Goal: Information Seeking & Learning: Learn about a topic

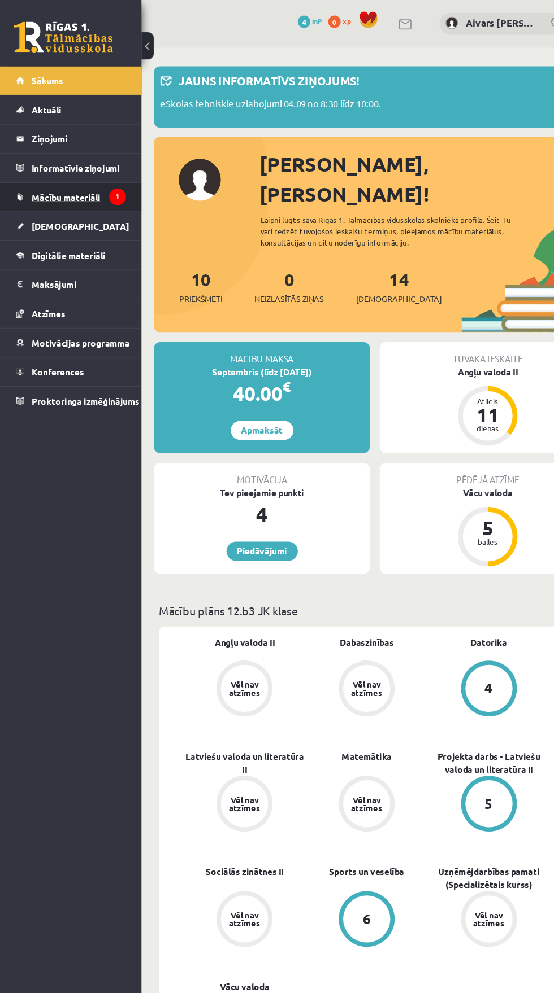
click at [40, 179] on span "Mācību materiāli" at bounding box center [60, 180] width 63 height 10
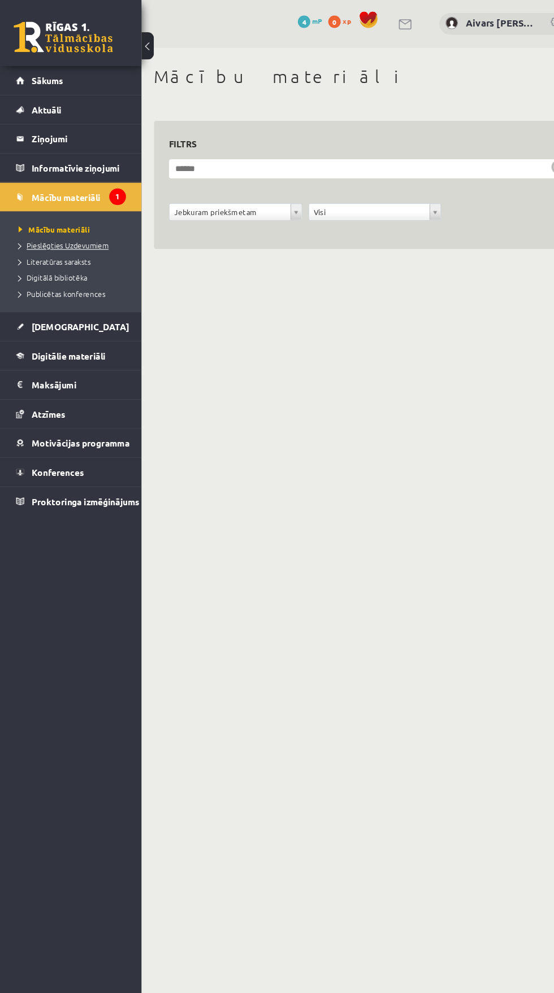
click at [36, 219] on link "Pieslēgties Uzdevumiem" at bounding box center [67, 224] width 101 height 10
click at [44, 240] on span "Literatūras saraksts" at bounding box center [50, 238] width 66 height 9
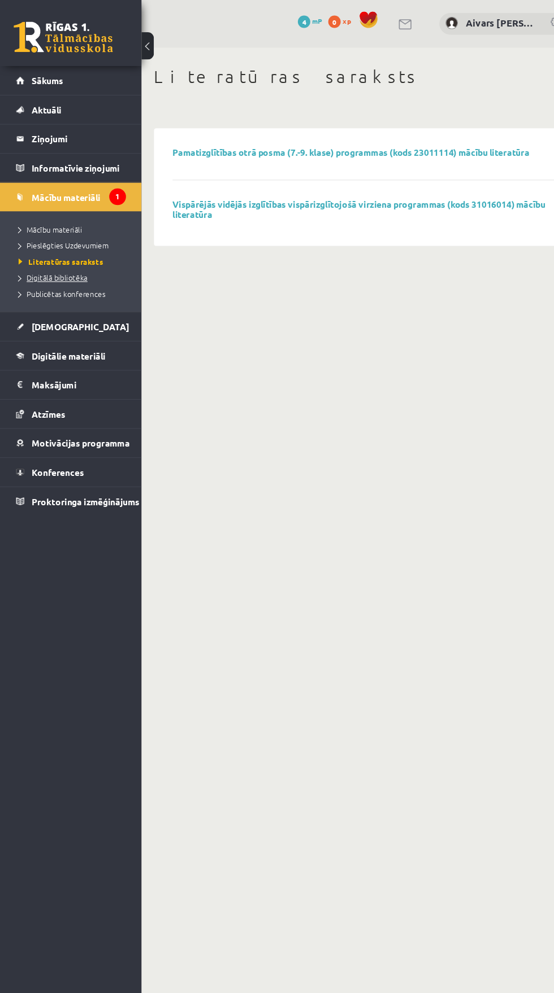
click at [36, 252] on span "Digitālā bibliotēka" at bounding box center [48, 253] width 63 height 9
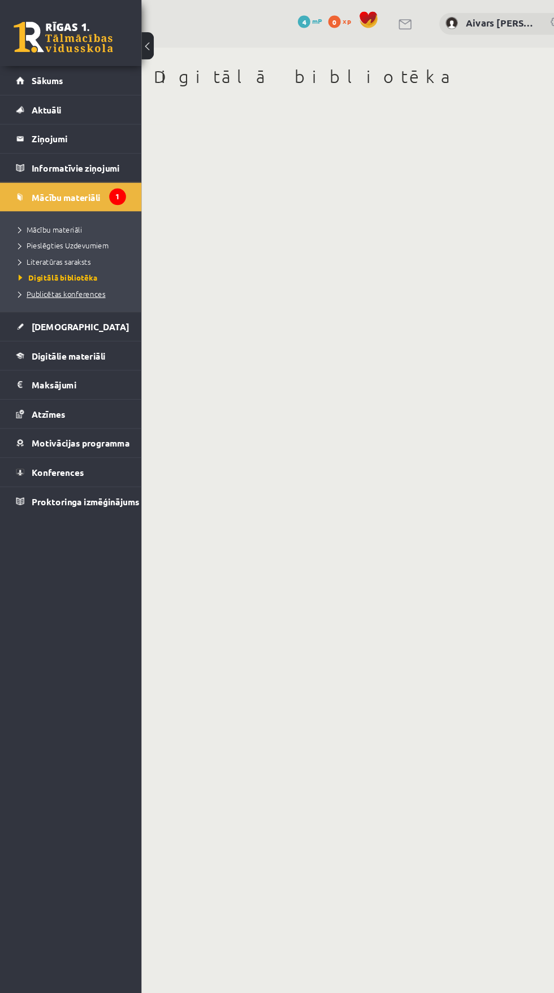
click at [43, 269] on span "Publicētas konferences" at bounding box center [56, 267] width 79 height 9
click at [41, 291] on link "[DEMOGRAPHIC_DATA]" at bounding box center [65, 298] width 100 height 26
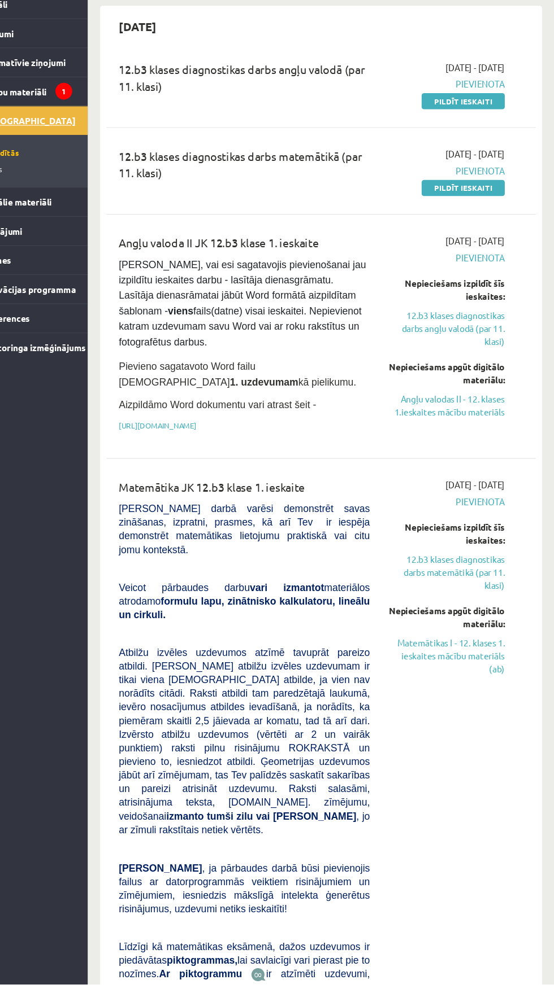
scroll to position [7, 0]
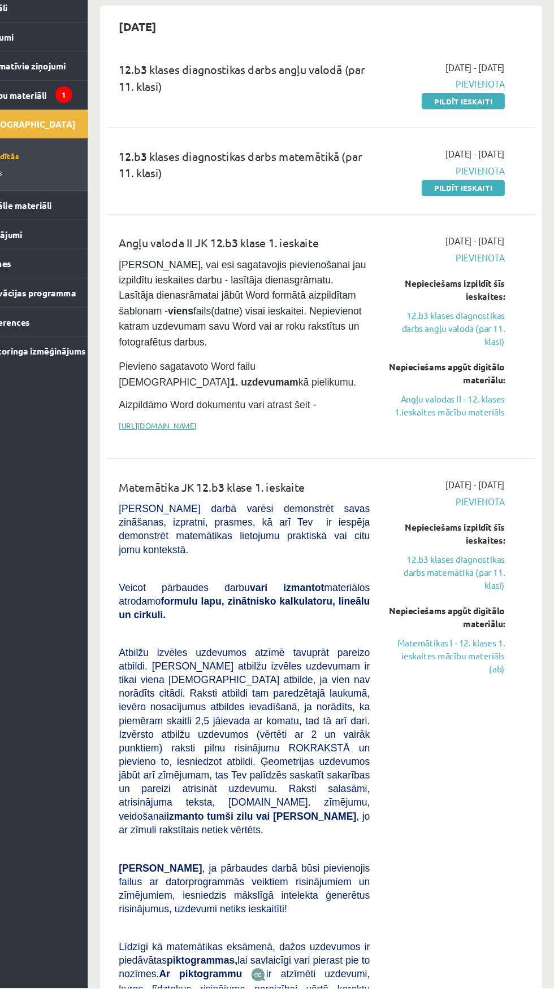
click at [172, 485] on link "[URL][DOMAIN_NAME]" at bounding box center [192, 480] width 71 height 9
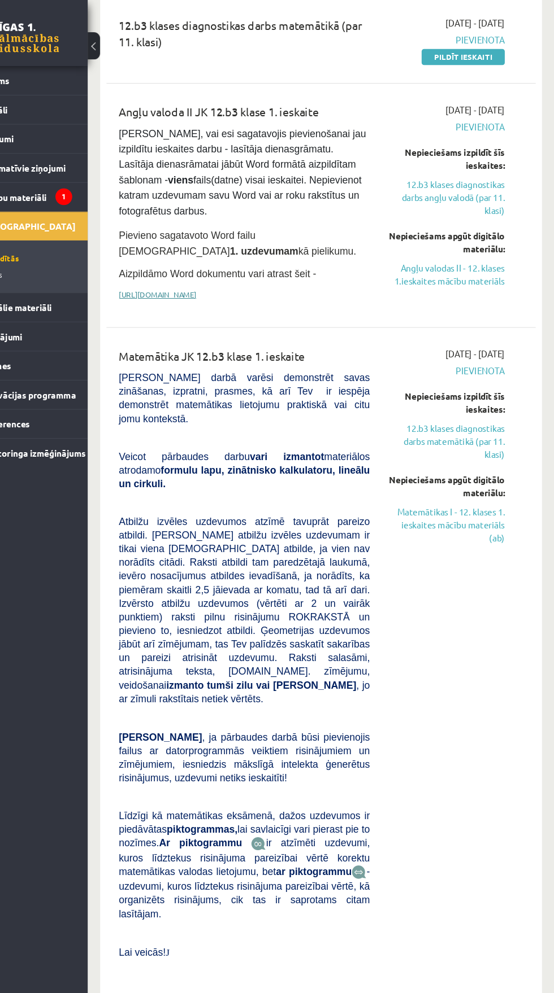
scroll to position [0, 0]
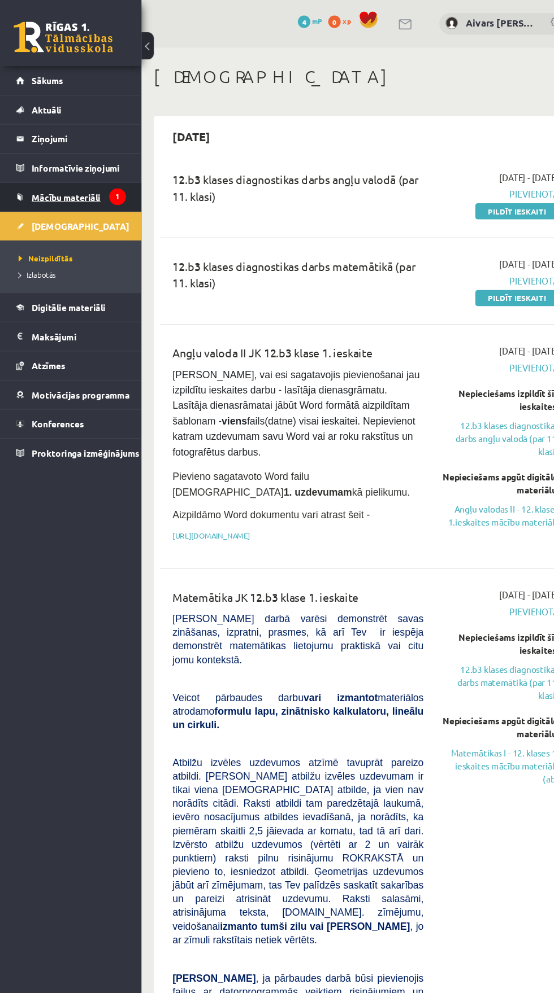
click at [22, 169] on link "Mācību materiāli" at bounding box center [65, 180] width 100 height 26
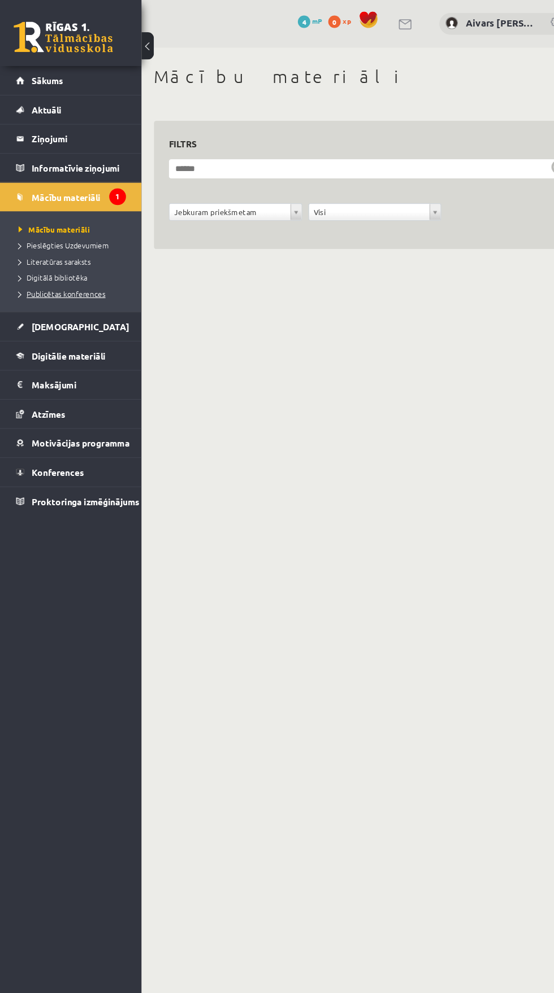
click at [28, 272] on link "Publicētas konferences" at bounding box center [67, 268] width 101 height 10
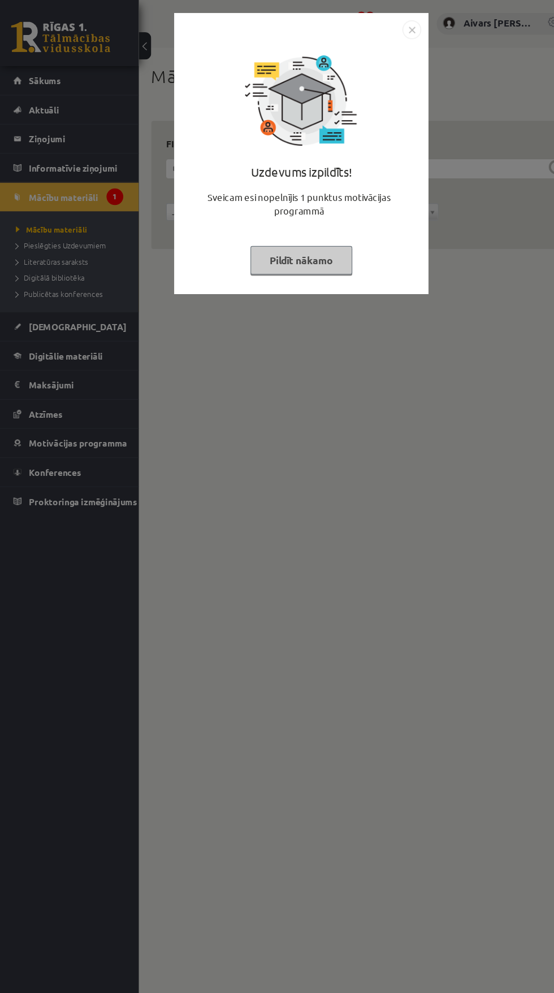
click at [273, 237] on button "Pildīt nākamo" at bounding box center [276, 237] width 93 height 26
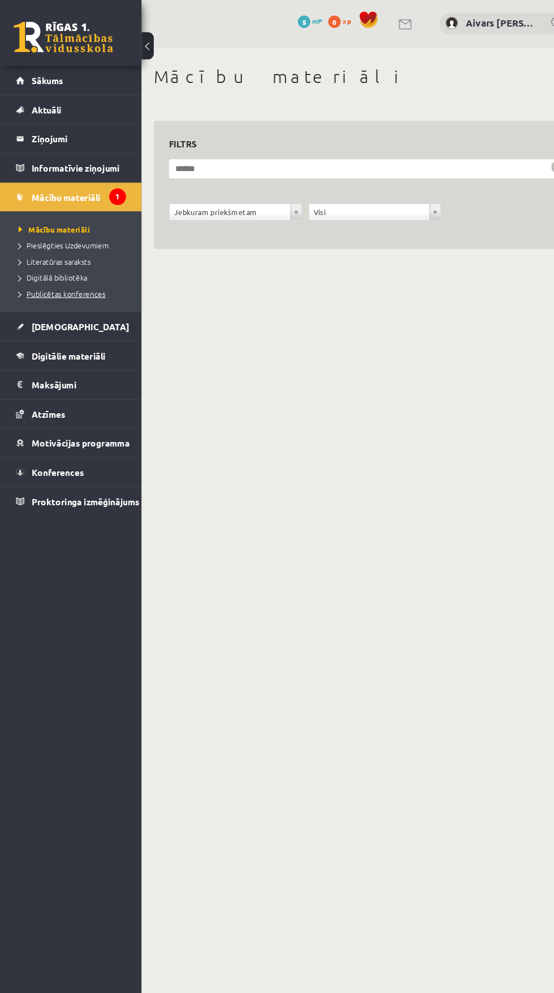
click at [29, 265] on span "Publicētas konferences" at bounding box center [56, 267] width 79 height 9
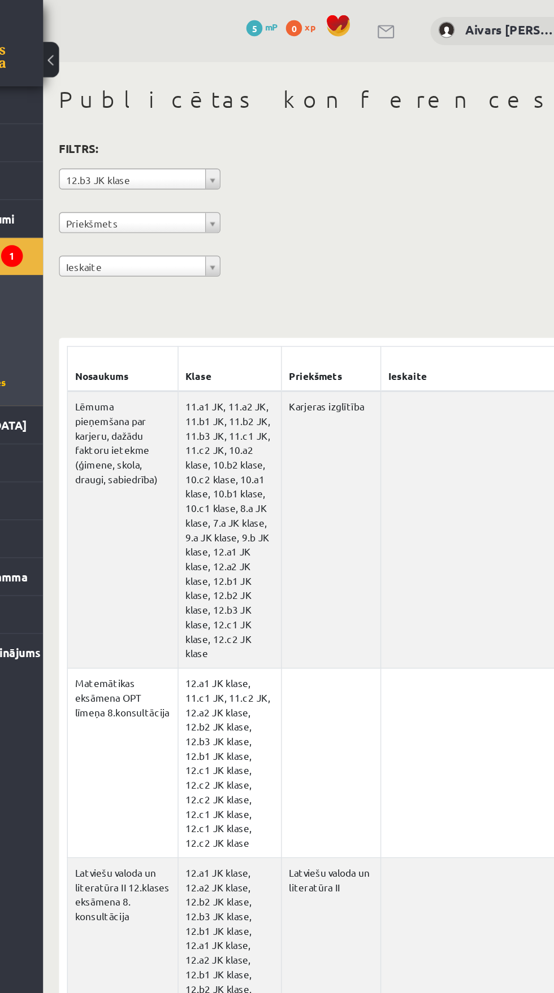
click at [163, 190] on body "0 Dāvanas 5 mP 0 xp Aivars Jānis Tebernieks Sākums Aktuāli Kā mācīties eSKOLĀ K…" at bounding box center [277, 496] width 554 height 993
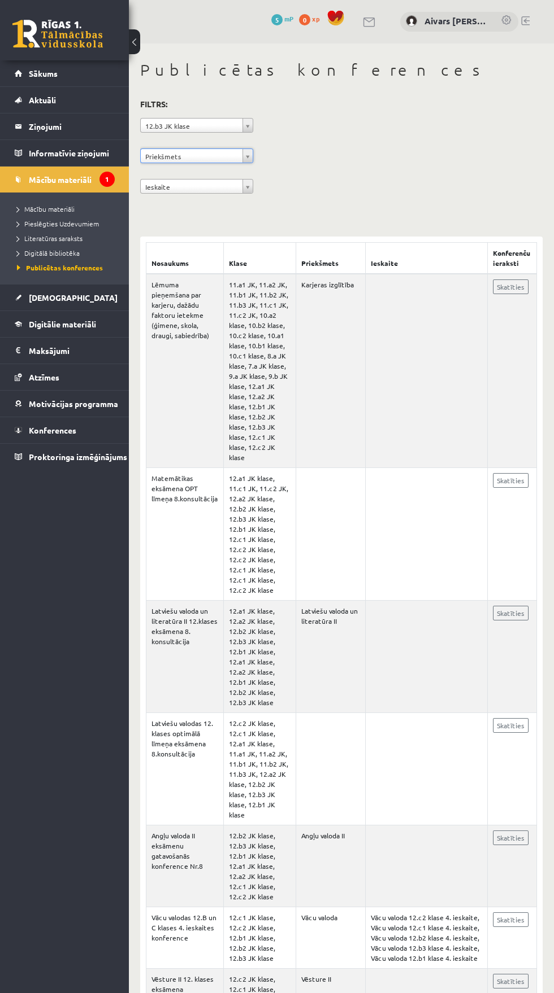
click at [366, 99] on h3 "Filtrs:" at bounding box center [334, 104] width 389 height 15
click at [168, 99] on h3 "Filtrs:" at bounding box center [334, 104] width 389 height 15
click at [339, 26] on span at bounding box center [335, 18] width 17 height 17
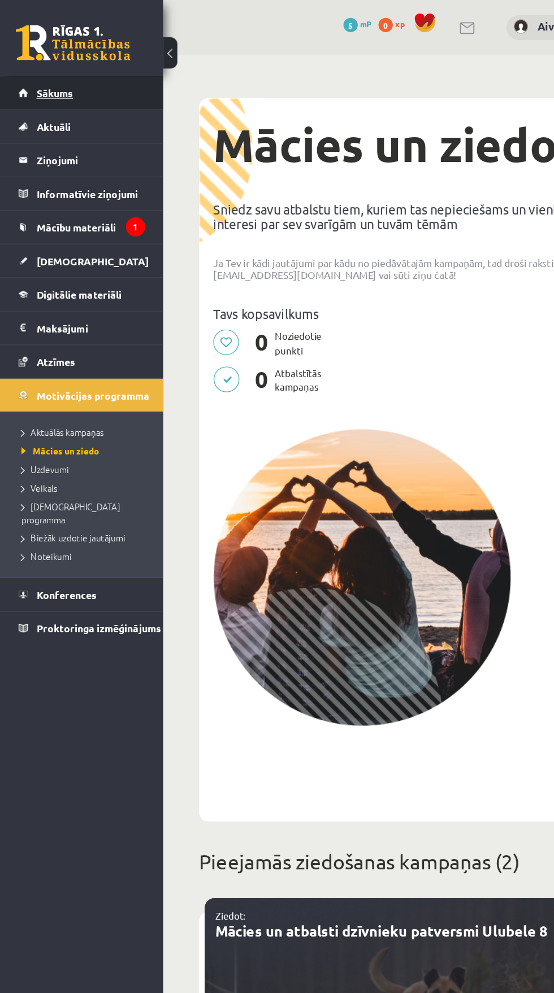
click at [38, 73] on span "Sākums" at bounding box center [43, 73] width 29 height 10
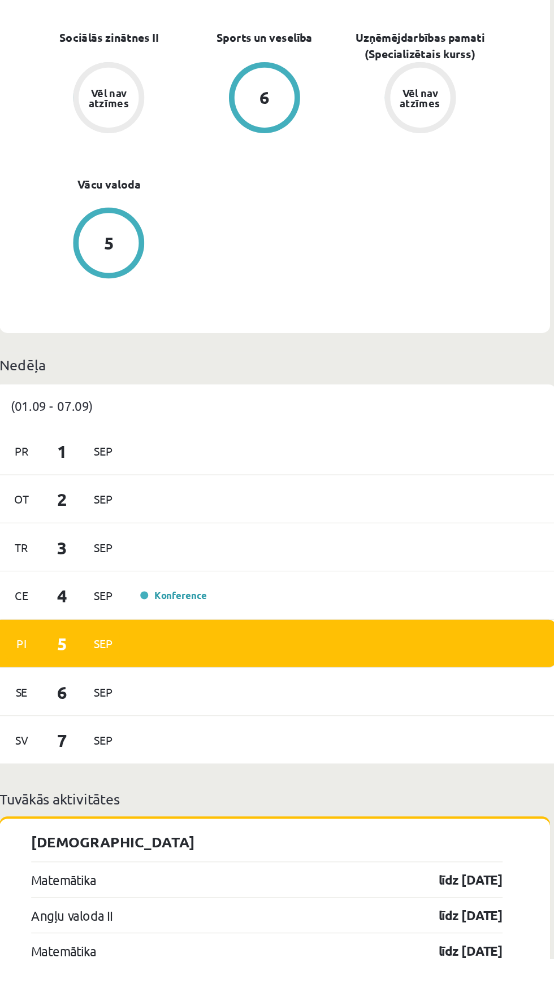
scroll to position [462, 0]
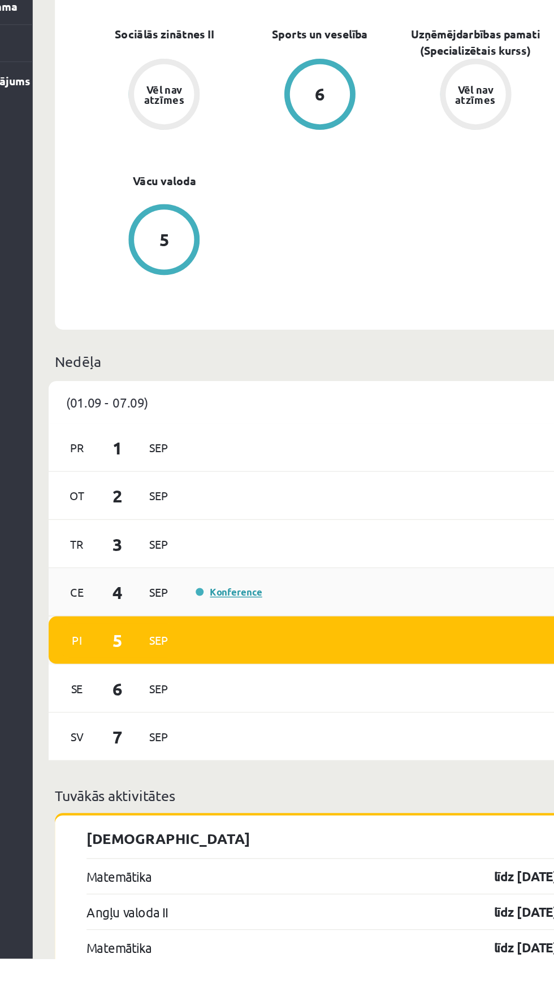
click at [260, 727] on link "Konference" at bounding box center [268, 731] width 47 height 9
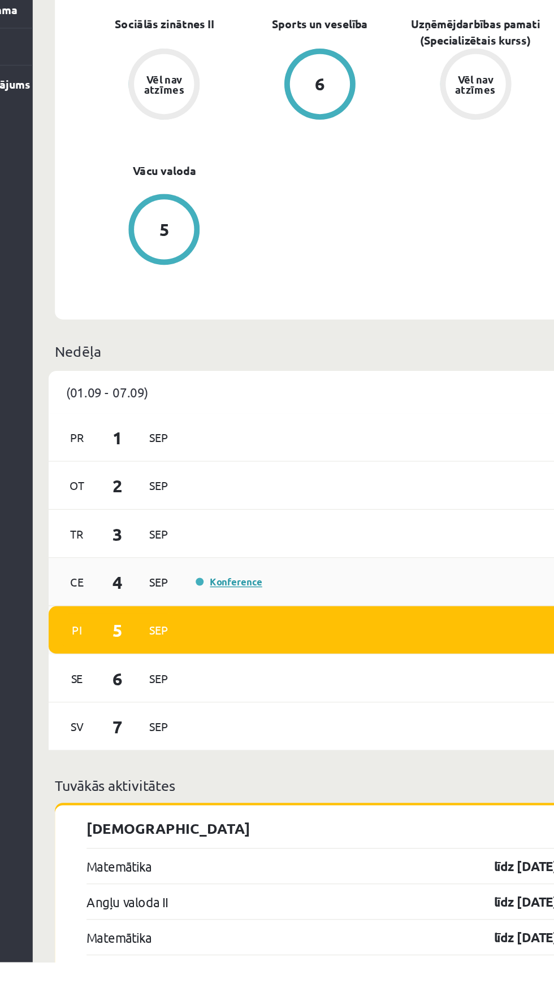
scroll to position [526, 0]
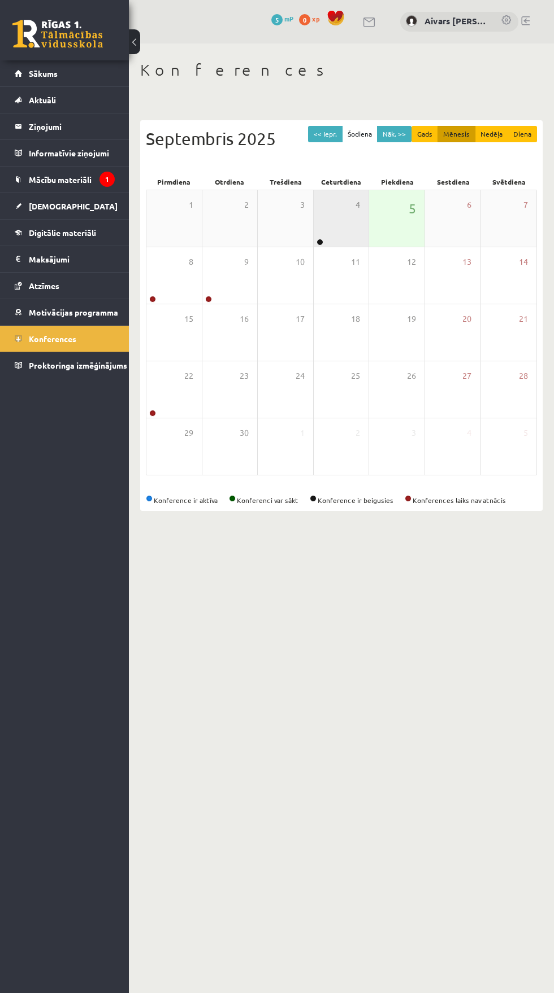
click at [320, 240] on link at bounding box center [319, 242] width 7 height 7
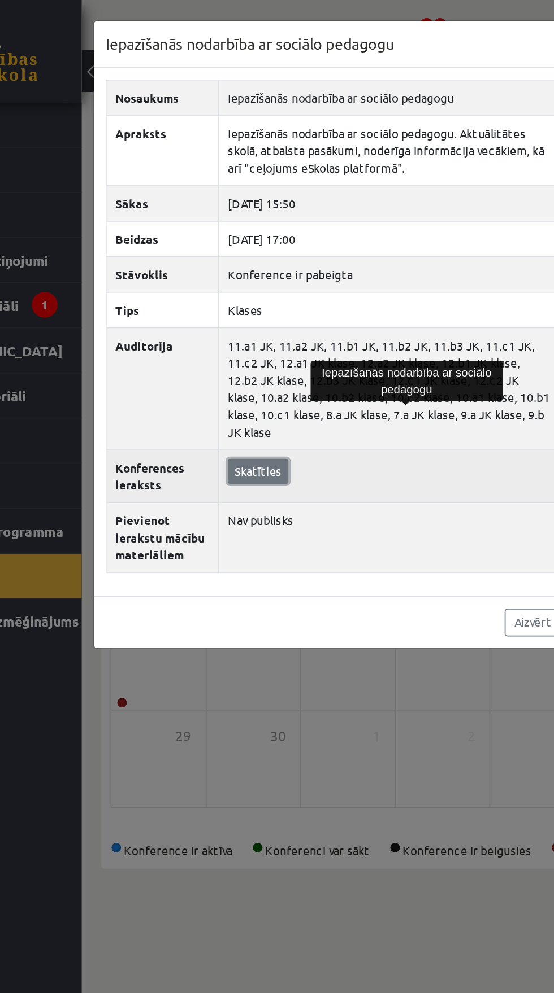
click at [226, 270] on link "Skatīties" at bounding box center [233, 277] width 36 height 15
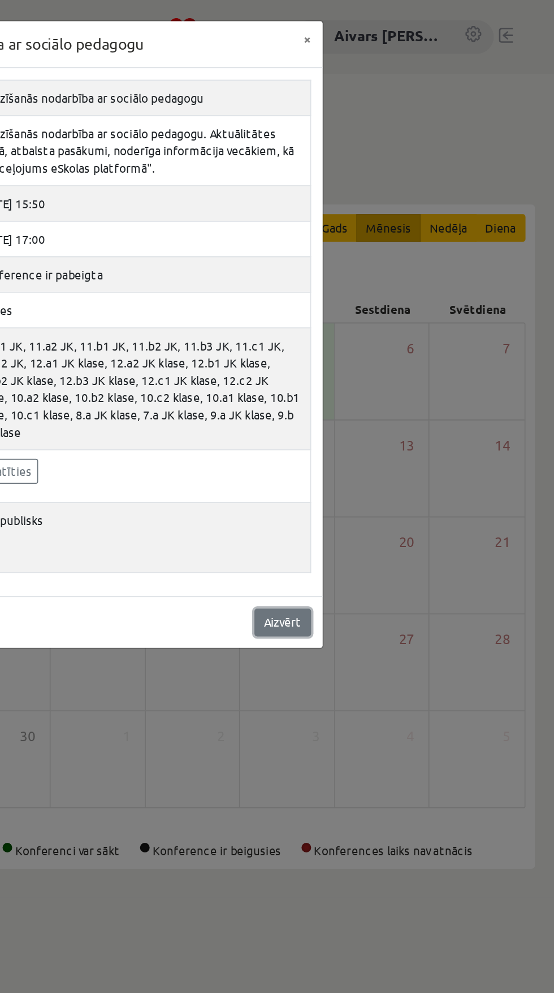
click at [407, 358] on link "Aizvērt" at bounding box center [393, 366] width 33 height 16
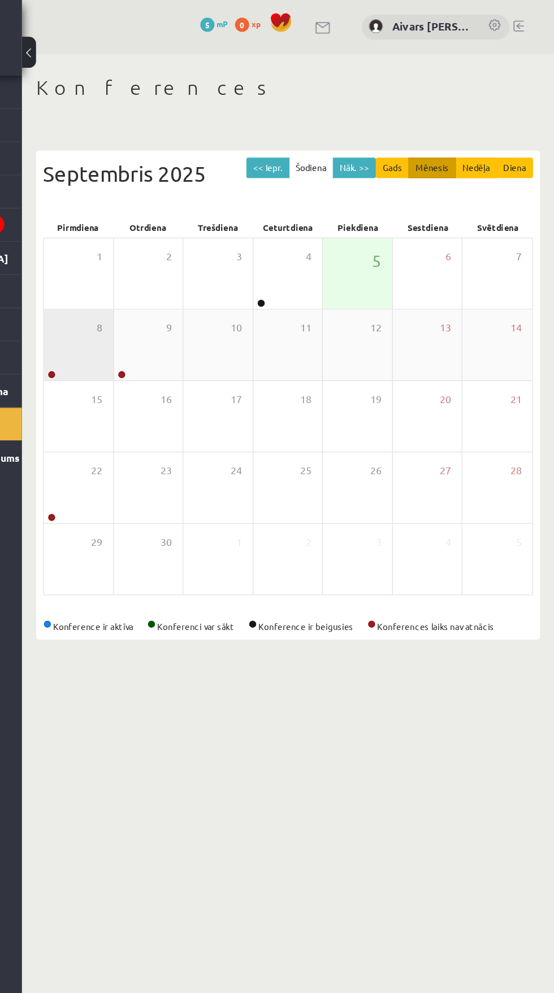
click at [164, 277] on div "8" at bounding box center [173, 275] width 55 height 56
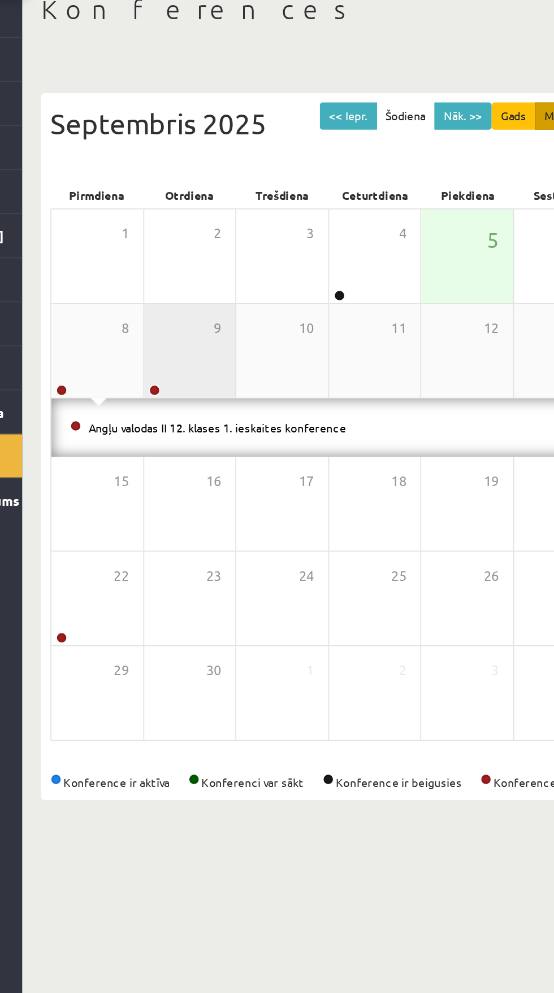
click at [221, 275] on div "9" at bounding box center [229, 275] width 55 height 56
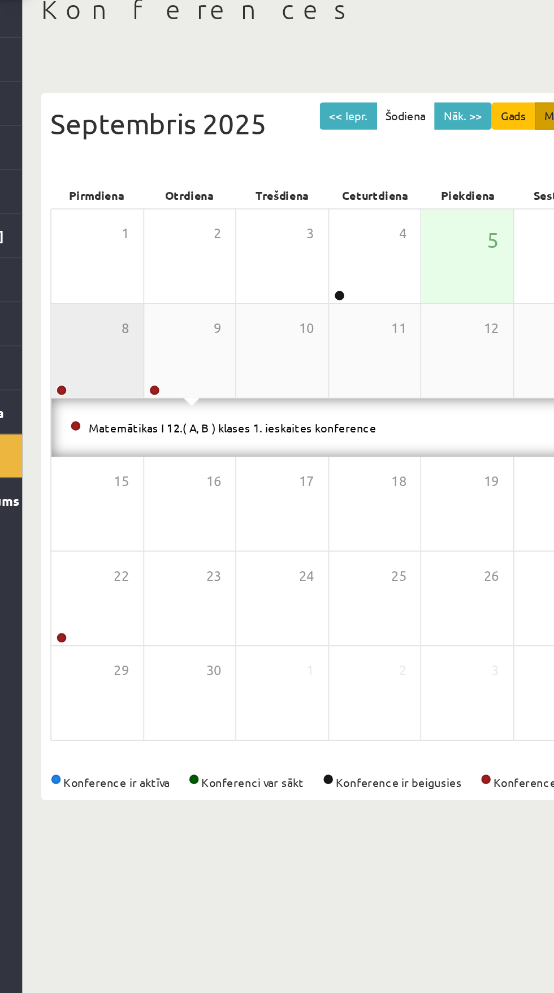
click at [160, 280] on div "8" at bounding box center [173, 275] width 55 height 56
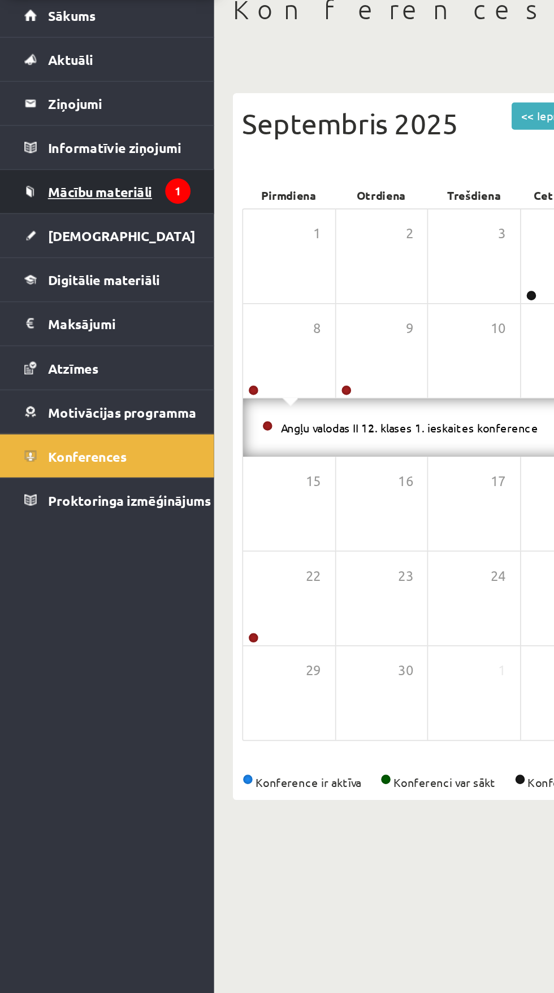
click at [44, 171] on link "Mācību materiāli" at bounding box center [65, 180] width 100 height 26
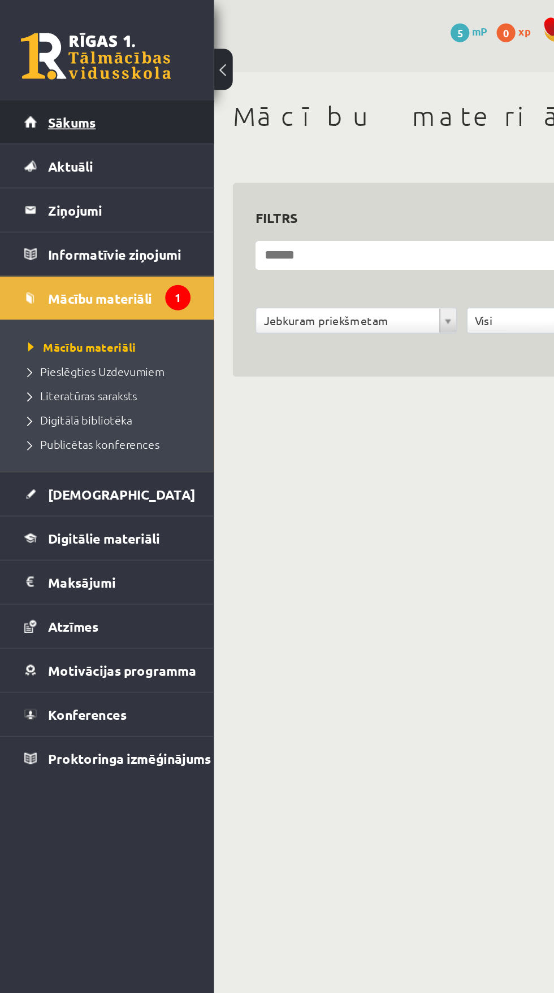
click at [36, 79] on link "Sākums" at bounding box center [65, 73] width 100 height 26
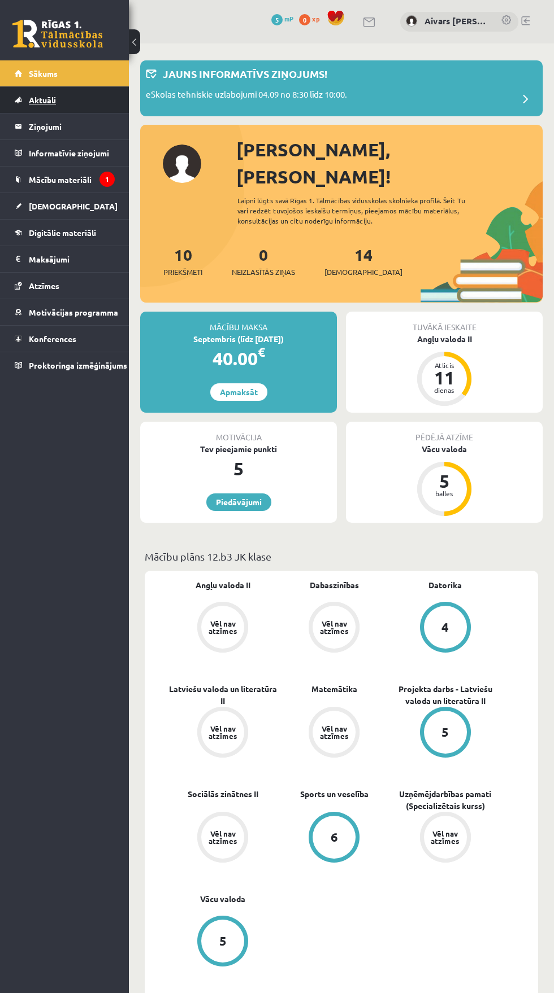
click at [27, 104] on link "Aktuāli" at bounding box center [65, 100] width 100 height 26
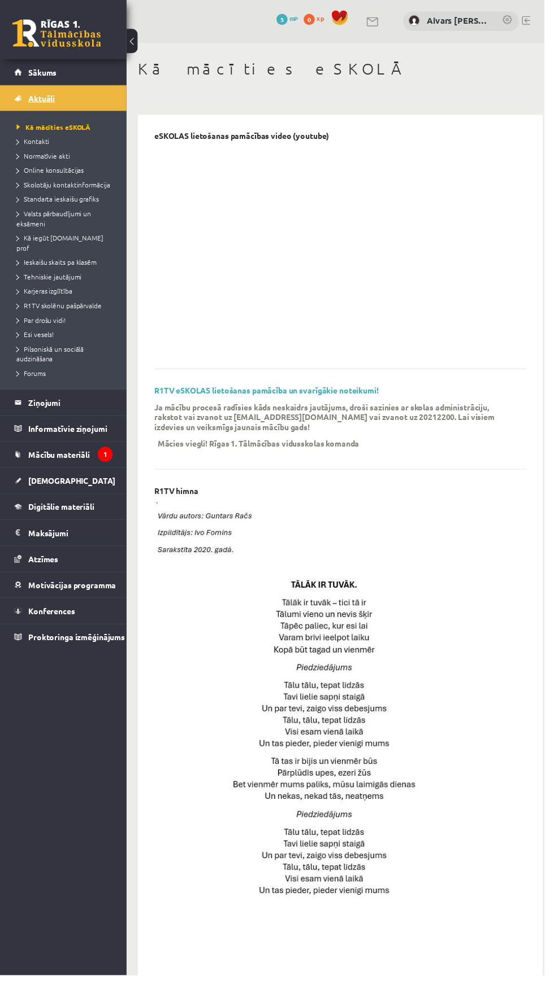
click at [19, 106] on link "Aktuāli" at bounding box center [65, 100] width 100 height 26
click at [23, 477] on link "[DEMOGRAPHIC_DATA]" at bounding box center [65, 490] width 100 height 26
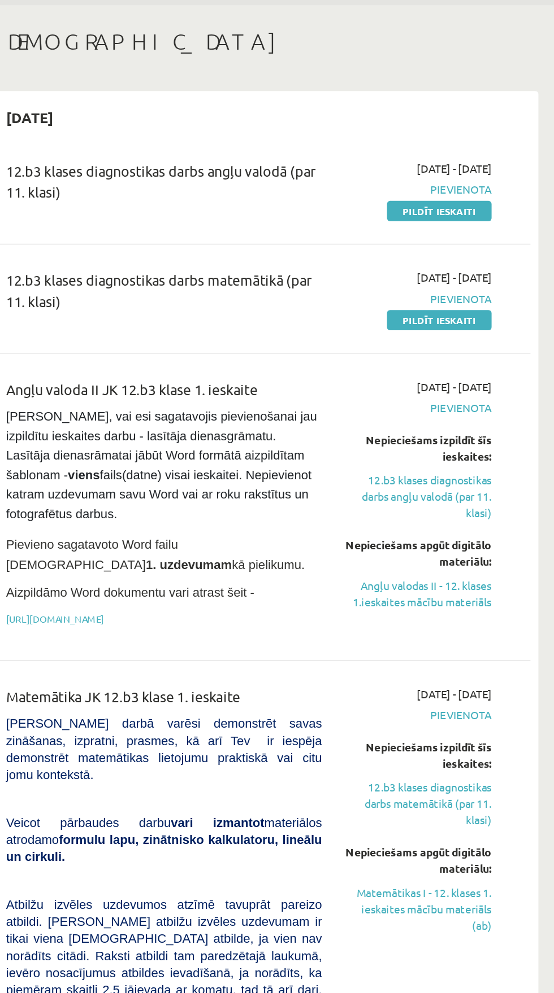
click at [188, 190] on div "12.b3 klases diagnostikas darbs angļu valodā (par 11. klasi)" at bounding box center [271, 174] width 229 height 36
click at [169, 145] on div "12.b3 klases diagnostikas darbs angļu valodā (par 11. klasi) 2025-09-01 - 2025-…" at bounding box center [341, 177] width 391 height 65
click at [474, 192] on link "Pildīt ieskaiti" at bounding box center [471, 192] width 76 height 15
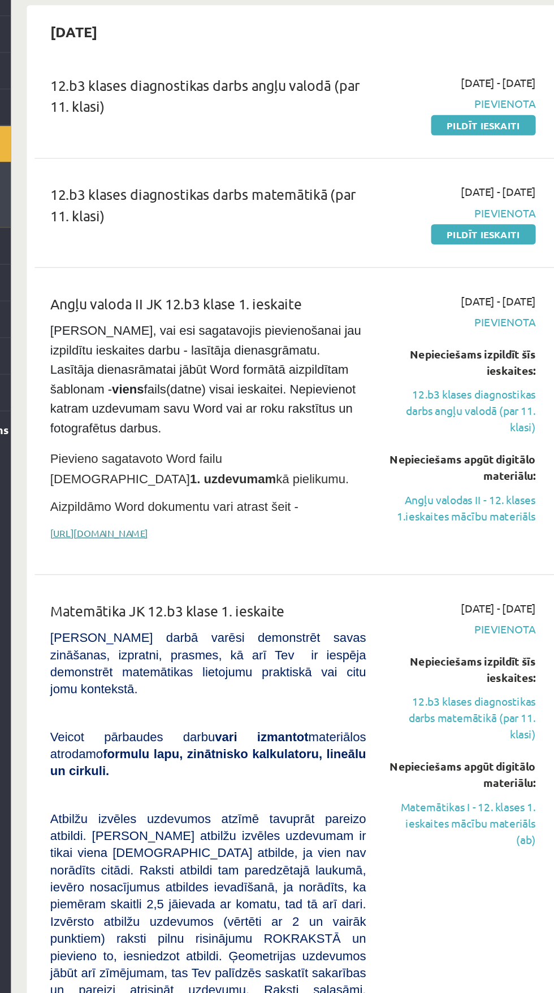
click at [188, 483] on link "https://drive.google.com/drive/folders/1IHE_ip15KOAbO2Se1NDGwZ2e__vlzPUf?usp=sh…" at bounding box center [192, 487] width 71 height 9
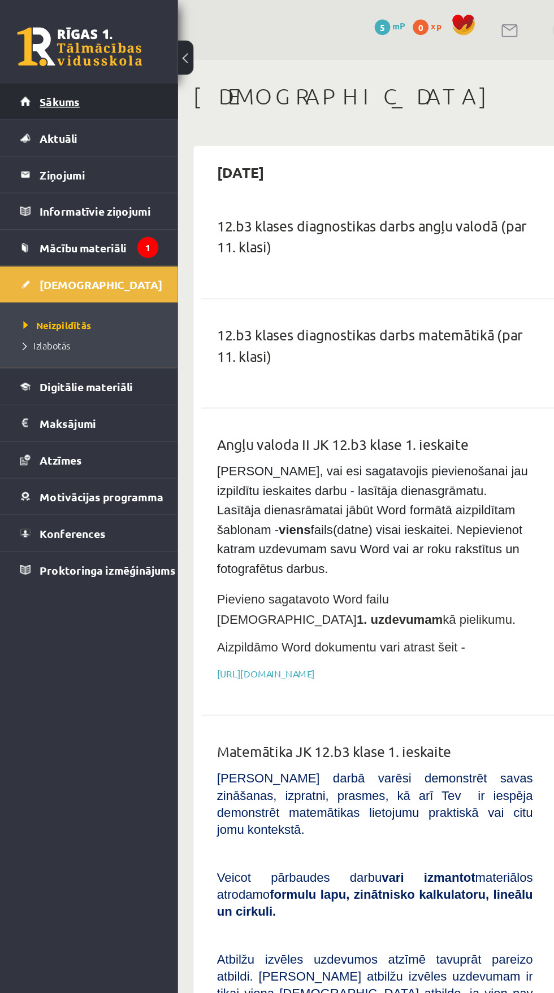
click at [27, 75] on link "Sākums" at bounding box center [65, 73] width 100 height 26
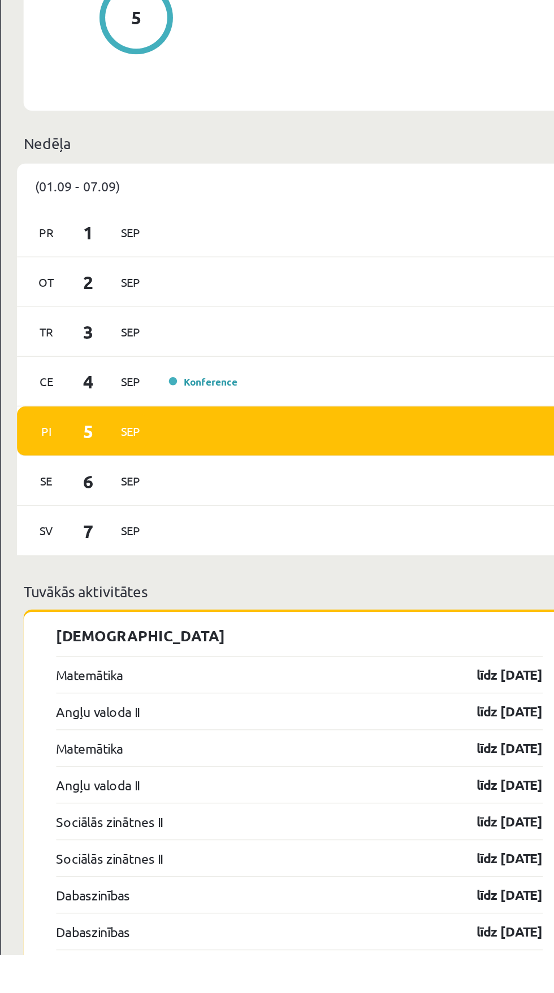
scroll to position [615, 0]
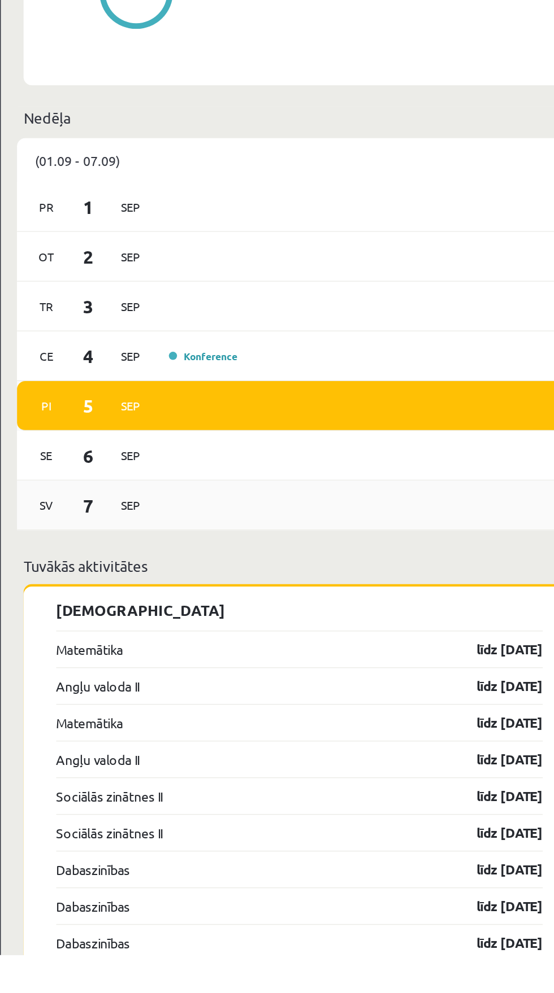
click at [189, 673] on span "7" at bounding box center [189, 682] width 35 height 19
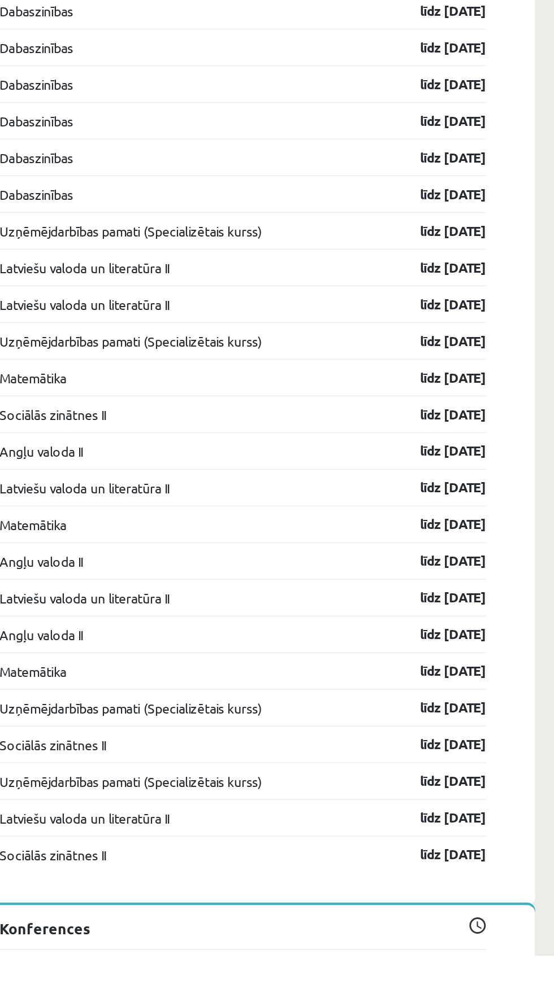
scroll to position [1311, 0]
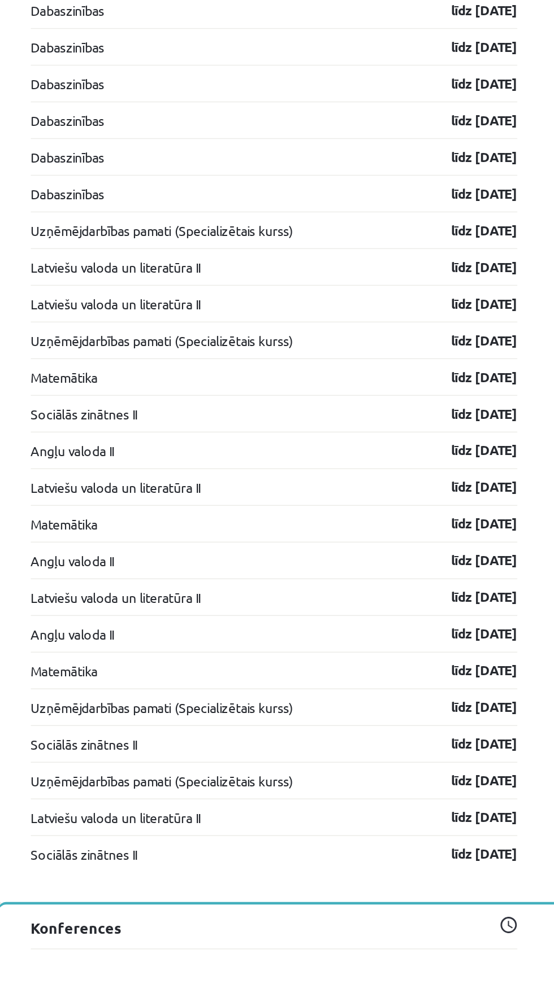
click at [355, 993] on link "Angļu valodas II 12. klases 1. ieskaites konference" at bounding box center [266, 1002] width 198 height 14
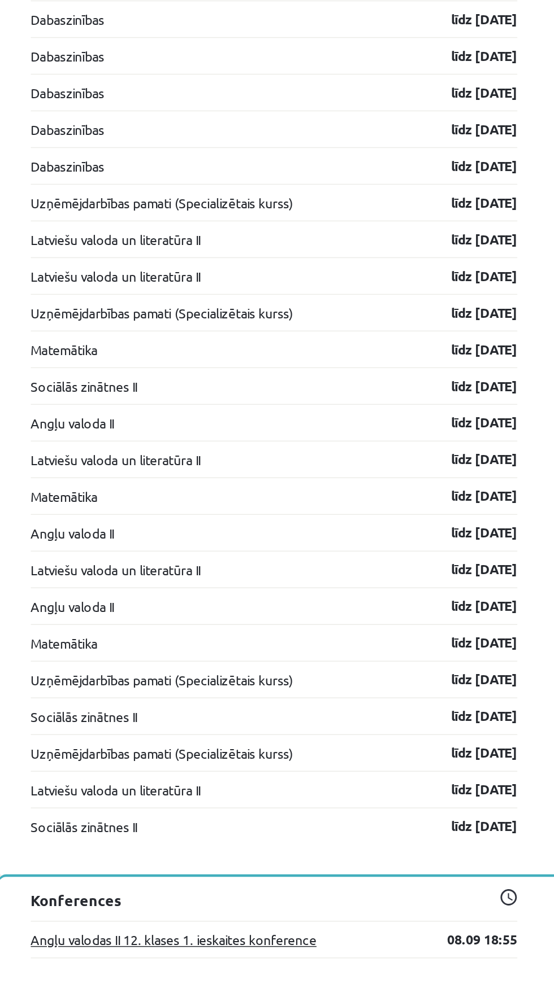
scroll to position [1393, 0]
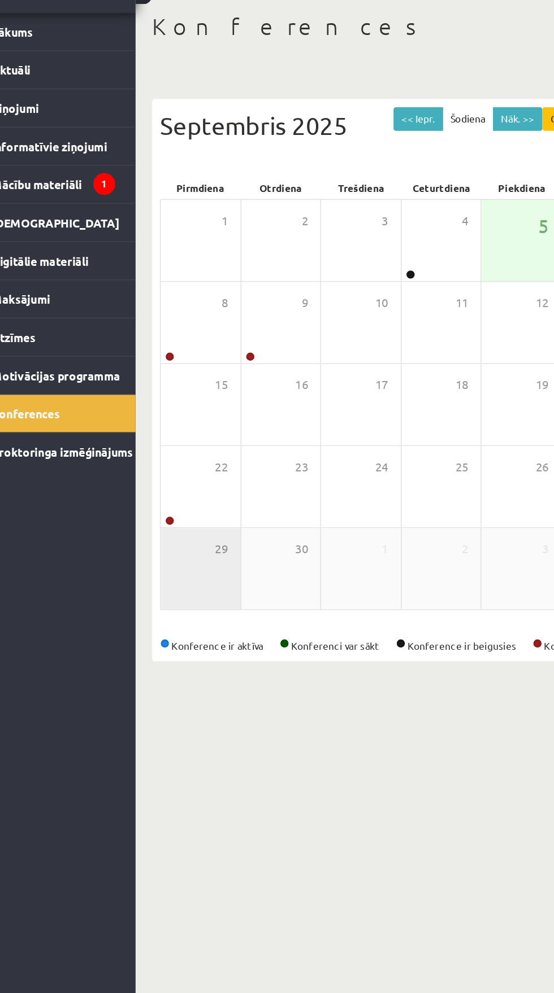
click at [151, 454] on div "29" at bounding box center [173, 447] width 55 height 56
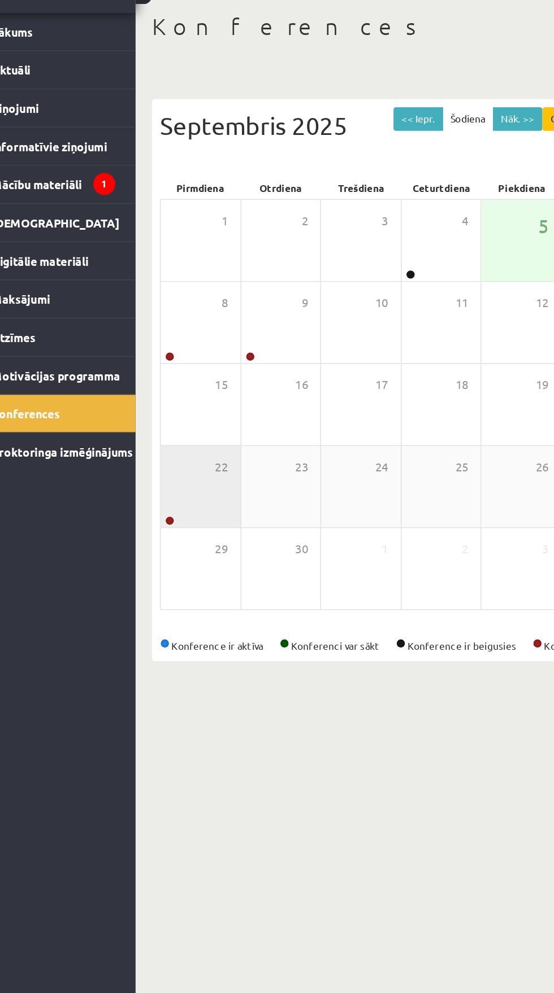
click at [153, 391] on div "22" at bounding box center [173, 389] width 55 height 56
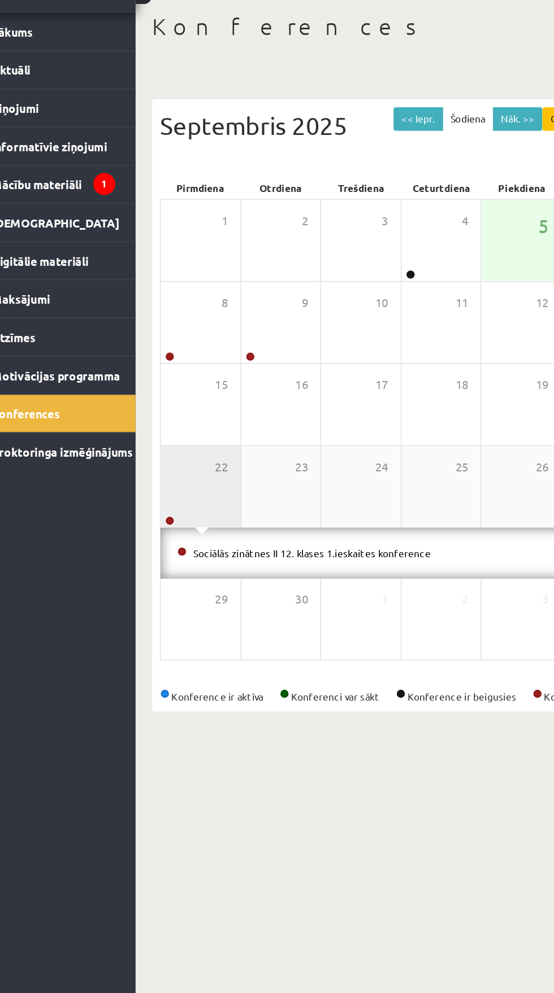
click at [148, 388] on div "22" at bounding box center [173, 389] width 55 height 56
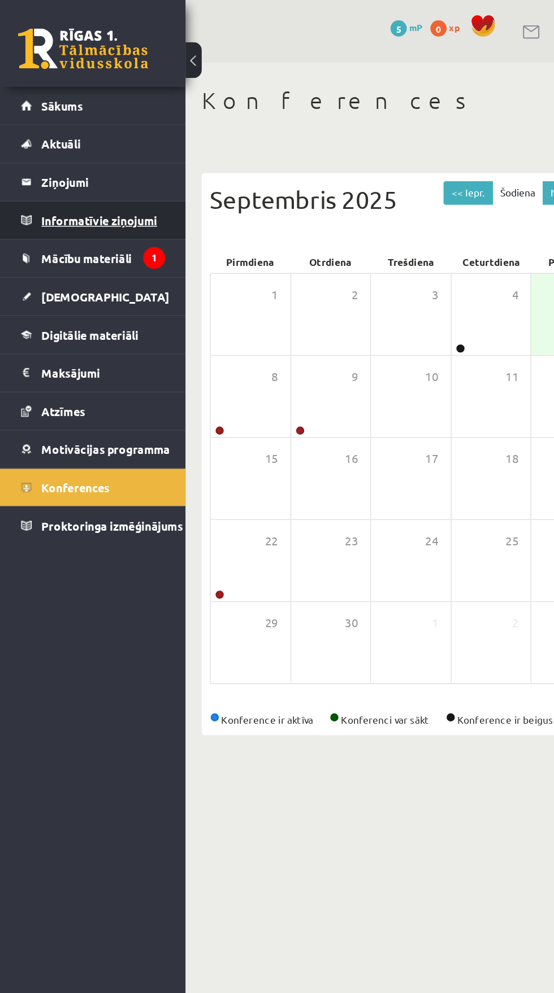
click at [20, 147] on link "Informatīvie ziņojumi 1" at bounding box center [65, 153] width 100 height 26
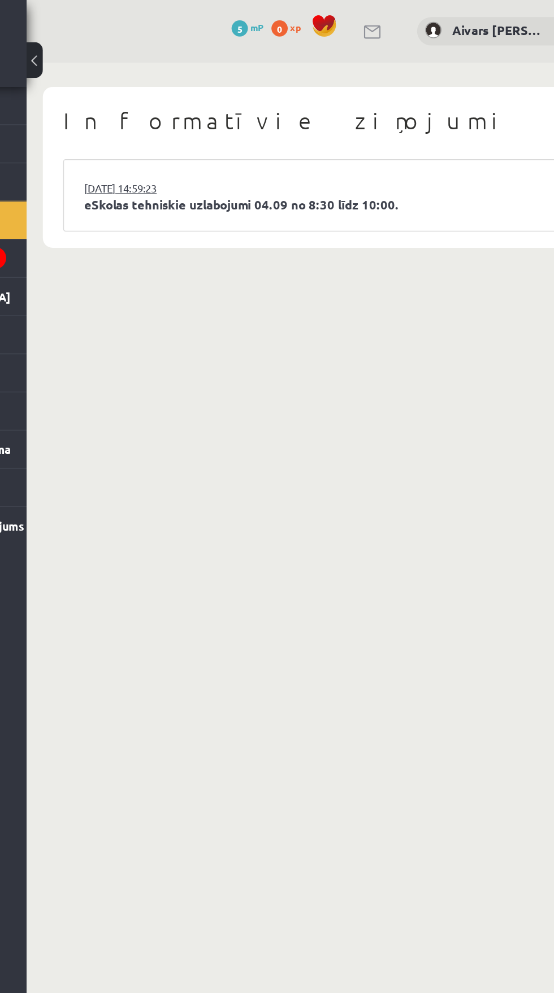
click at [180, 134] on link "[DATE] 14:59:23" at bounding box center [211, 130] width 85 height 11
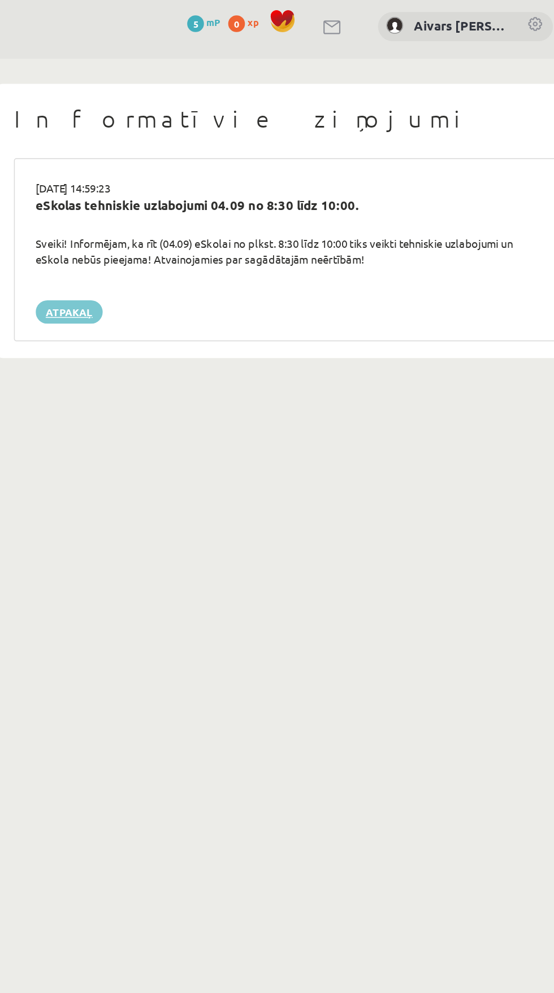
click at [178, 219] on link "Atpakaļ" at bounding box center [191, 215] width 45 height 16
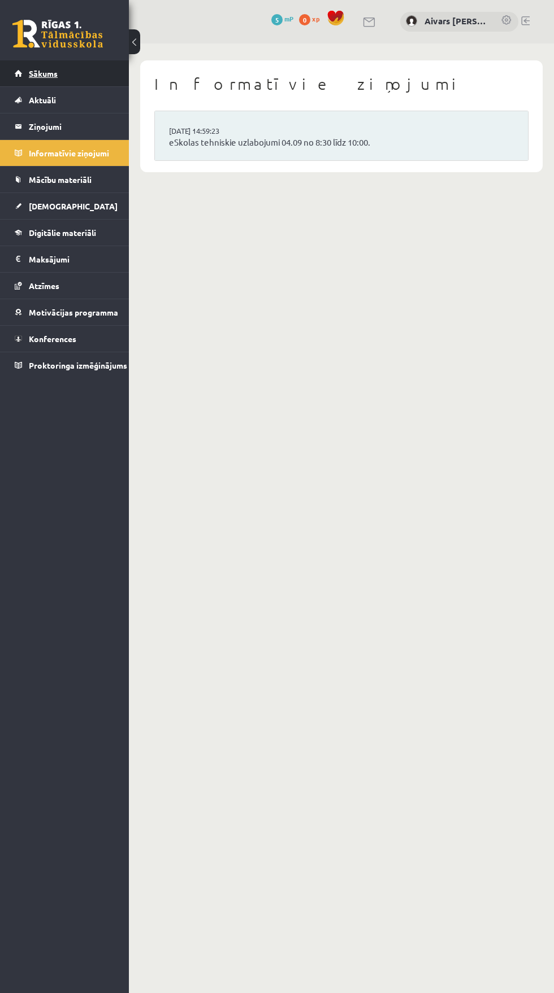
click at [18, 81] on link "Sākums" at bounding box center [65, 73] width 100 height 26
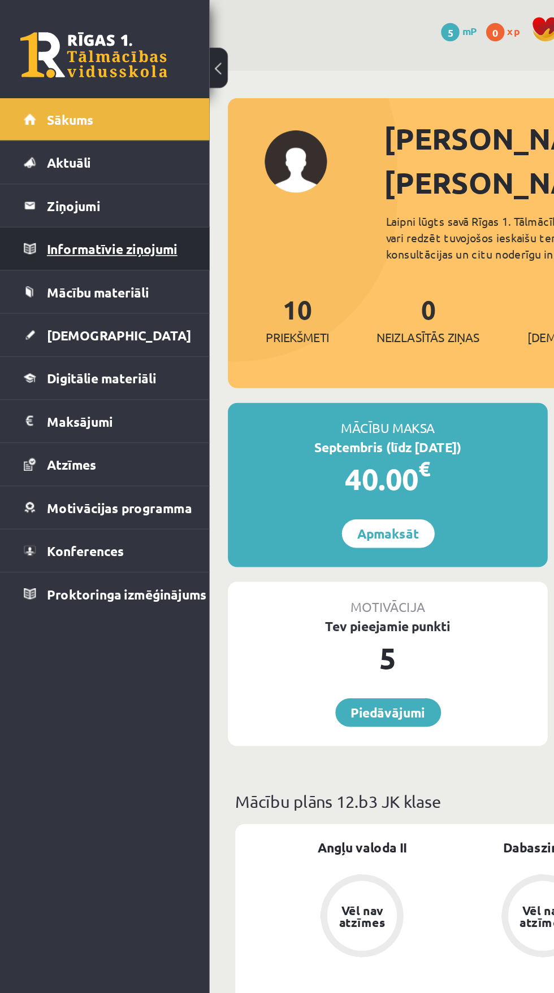
click at [33, 152] on legend "Informatīvie ziņojumi 0" at bounding box center [72, 153] width 86 height 26
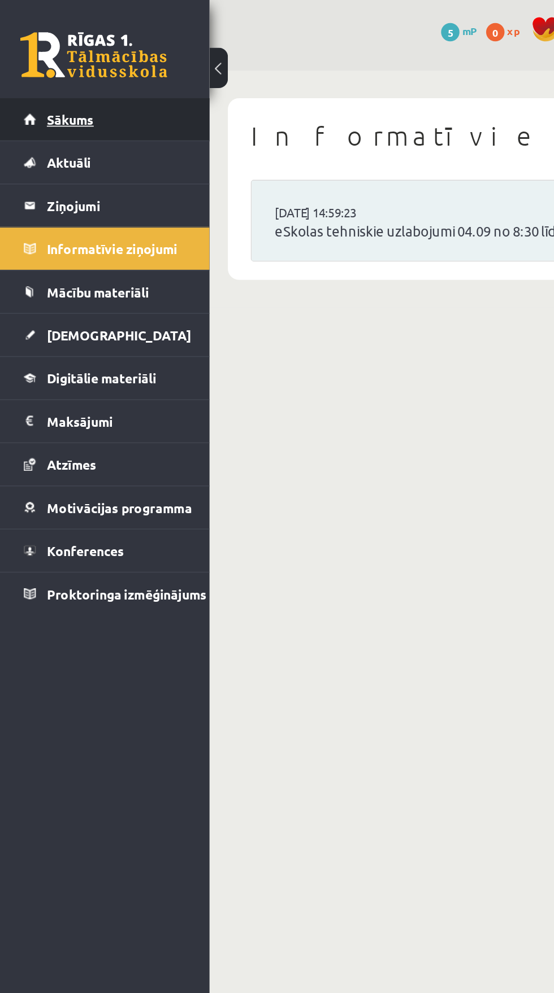
click at [15, 69] on link "Sākums" at bounding box center [65, 73] width 100 height 26
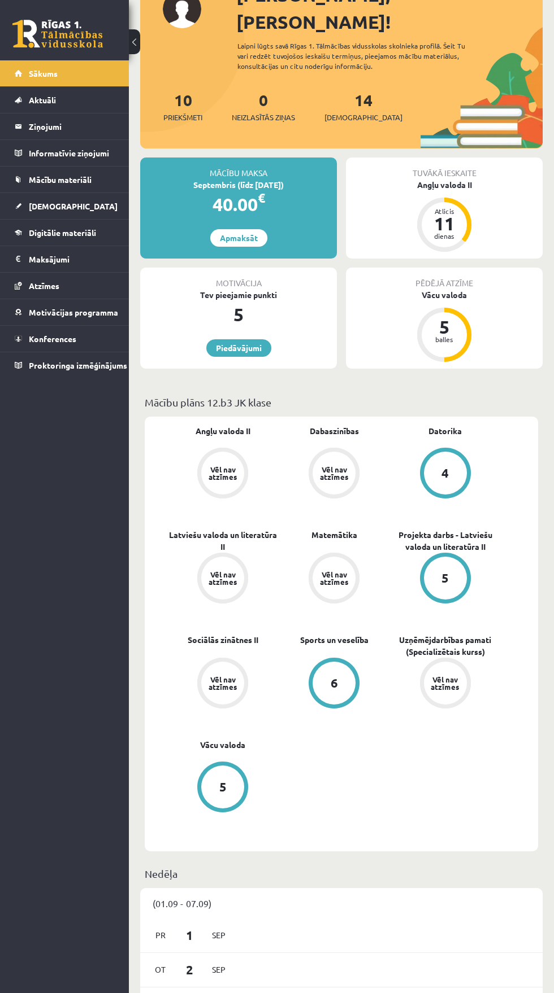
scroll to position [89, 0]
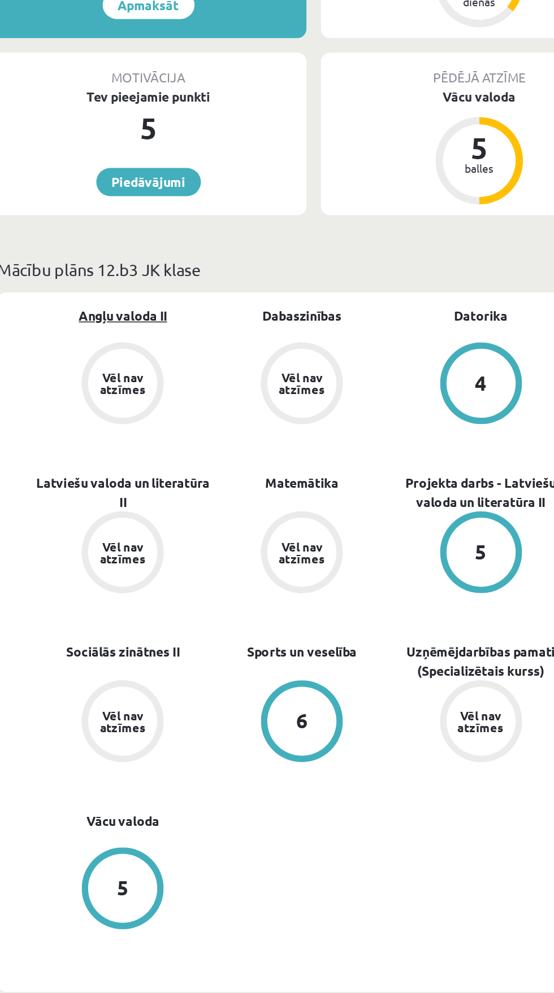
click at [216, 426] on link "Angļu valoda II" at bounding box center [222, 432] width 55 height 12
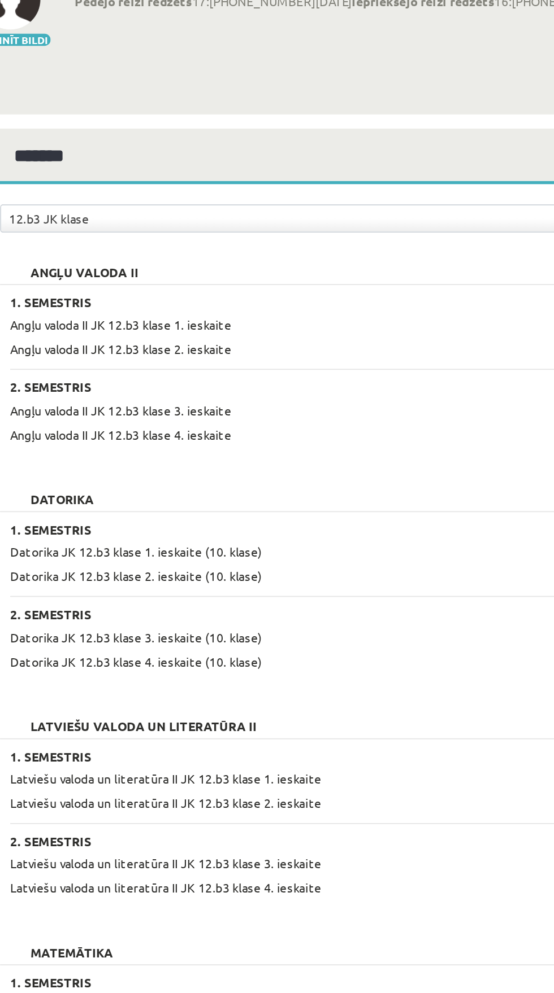
click at [181, 260] on span "Angļu valoda II JK 12.b3 klase 1. ieskaite" at bounding box center [219, 259] width 124 height 9
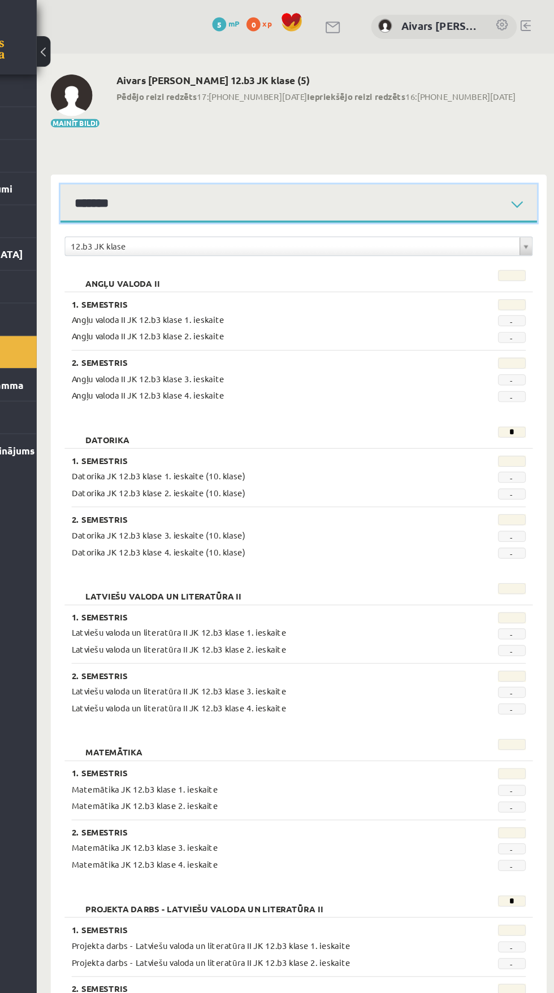
click at [175, 165] on select "**********" at bounding box center [341, 165] width 386 height 31
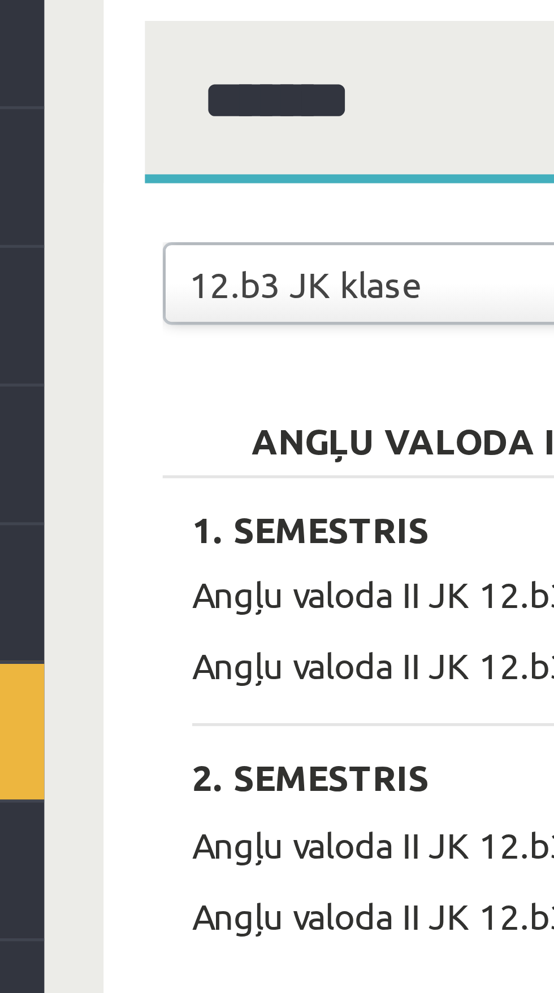
click at [141, 188] on div "**********" at bounding box center [341, 774] width 402 height 1187
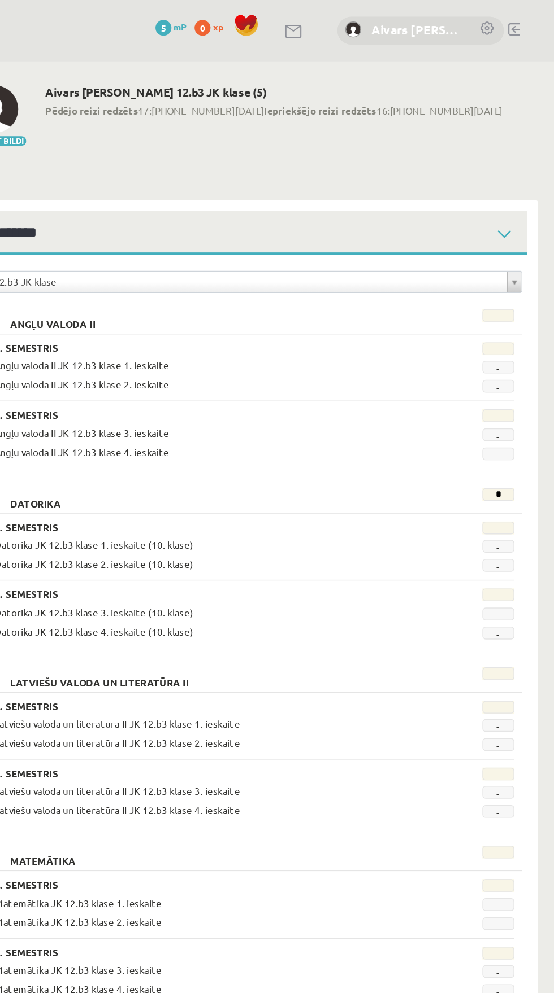
click at [428, 21] on link "Aivars [PERSON_NAME]" at bounding box center [456, 21] width 65 height 13
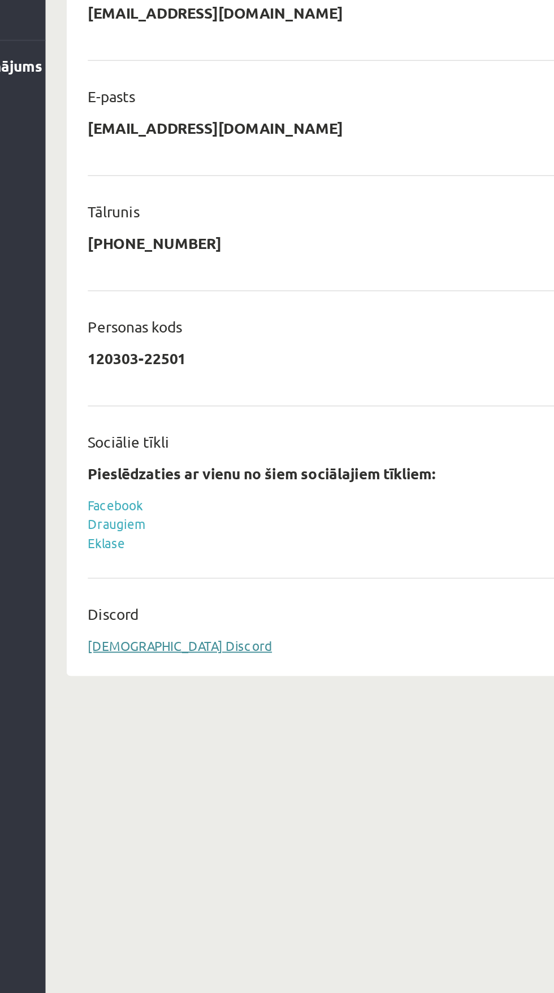
click at [151, 674] on link "[DEMOGRAPHIC_DATA] Discord" at bounding box center [200, 675] width 98 height 9
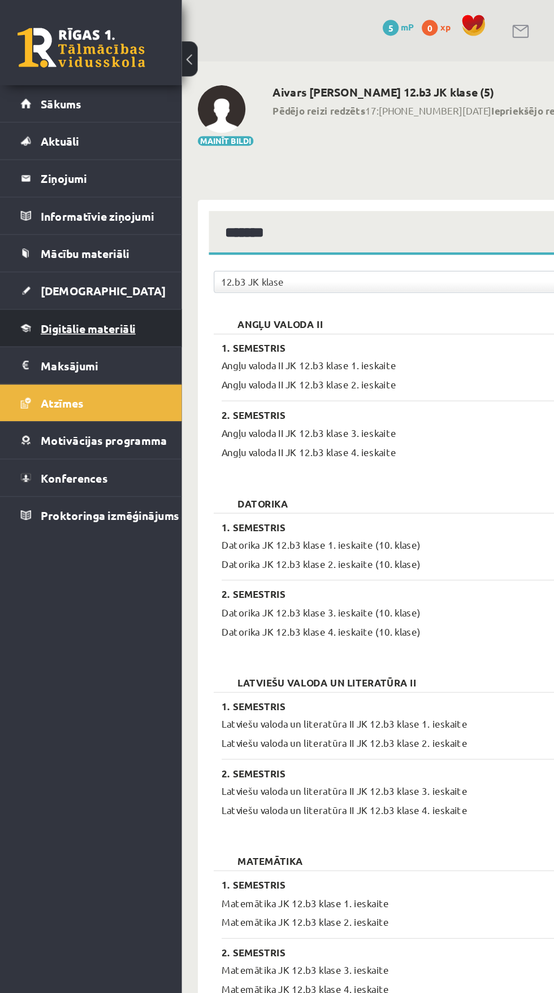
click at [92, 230] on span "Digitālie materiāli" at bounding box center [62, 233] width 67 height 10
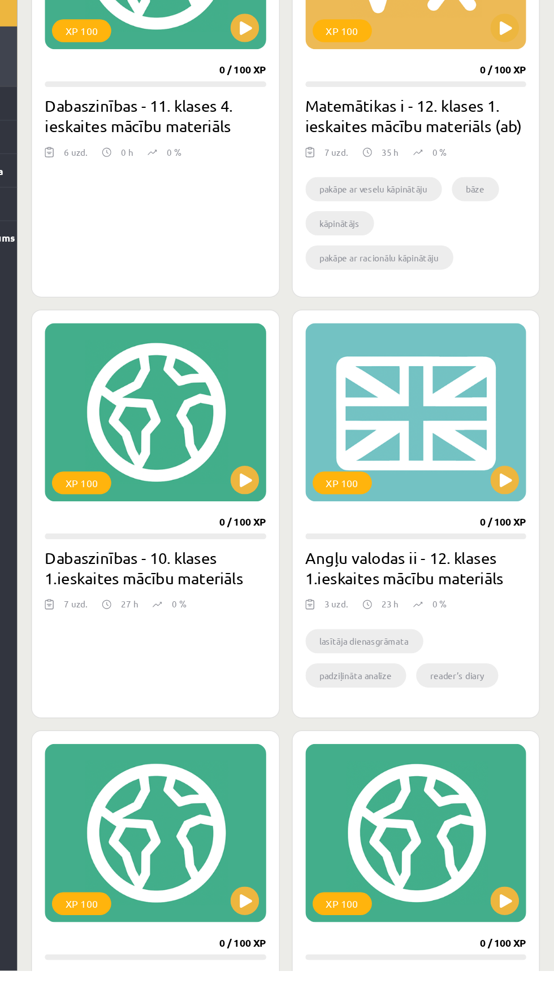
scroll to position [484, 0]
click at [474, 681] on h2 "Angļu valodas ii - 12. klases 1.ieskaites mācību materiāls" at bounding box center [444, 674] width 175 height 32
click at [427, 731] on li "lasītāja dienasgrāmata" at bounding box center [403, 731] width 93 height 19
click at [423, 754] on li "padziļināta analīze" at bounding box center [397, 758] width 80 height 19
click at [430, 585] on div "XP 100" at bounding box center [444, 550] width 175 height 141
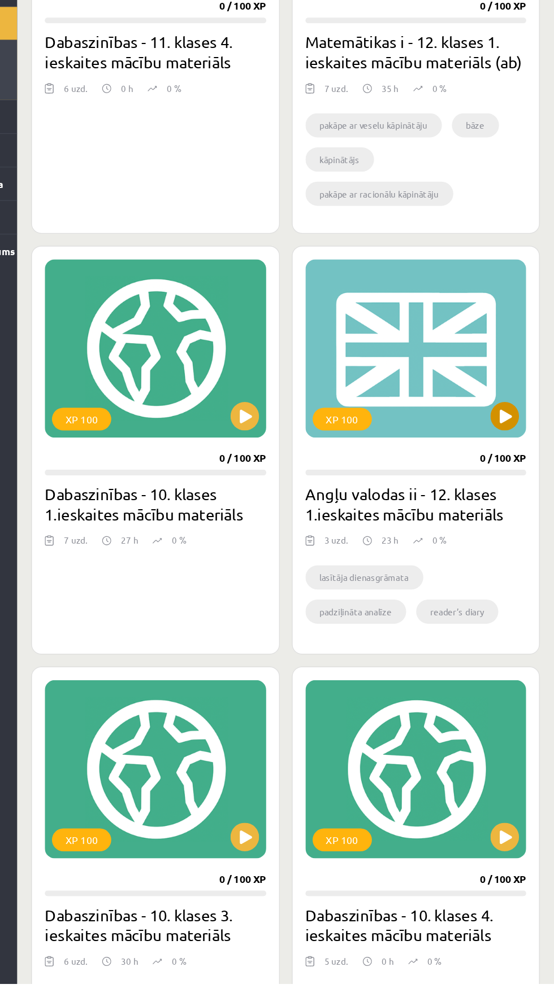
scroll to position [588, 0]
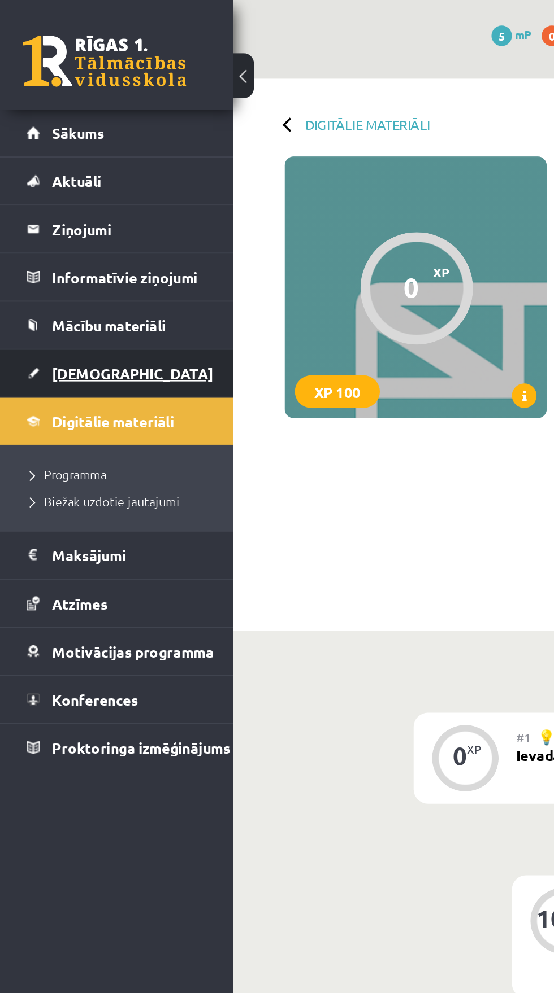
click at [71, 207] on link "[DEMOGRAPHIC_DATA]" at bounding box center [65, 206] width 100 height 26
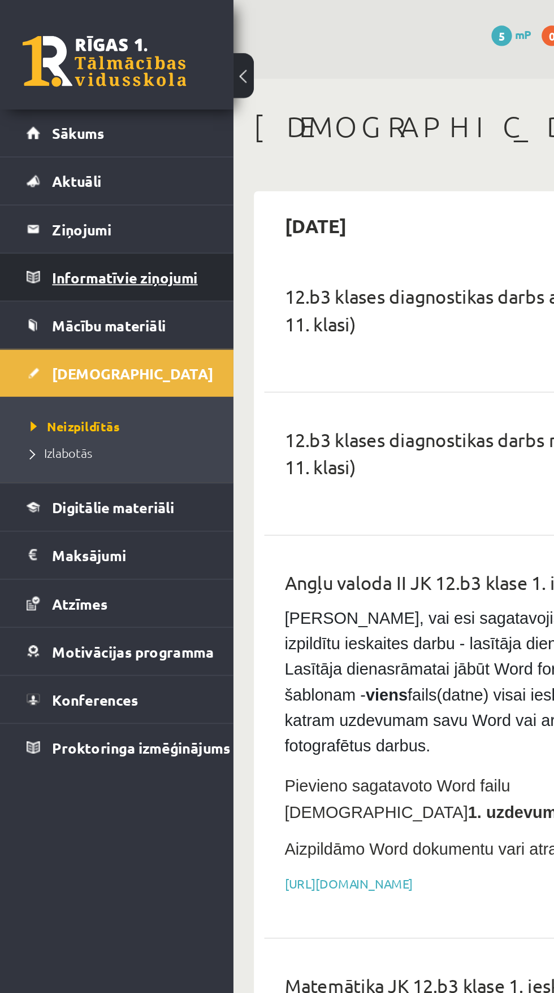
click at [81, 150] on legend "Informatīvie ziņojumi 0" at bounding box center [72, 153] width 86 height 26
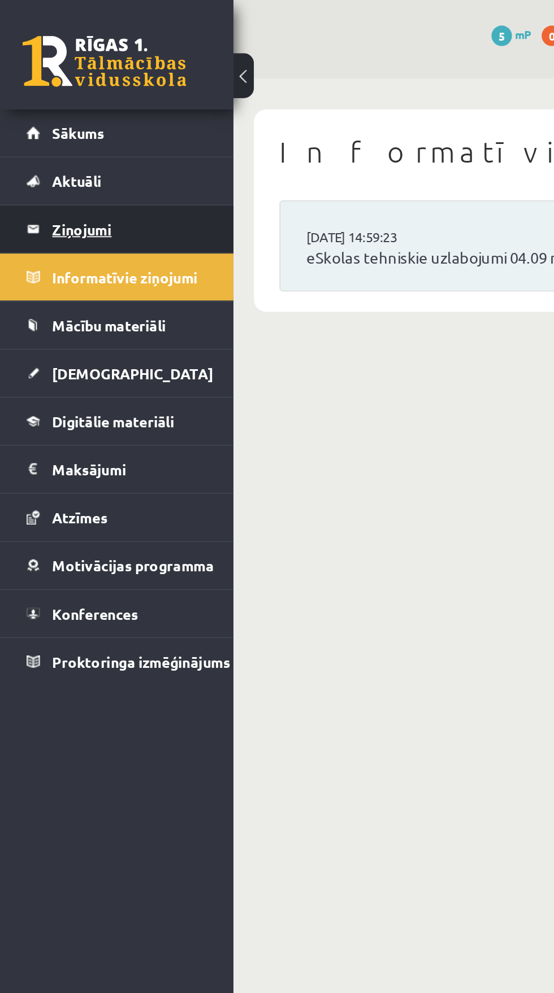
click at [77, 122] on legend "Ziņojumi 0" at bounding box center [72, 127] width 86 height 26
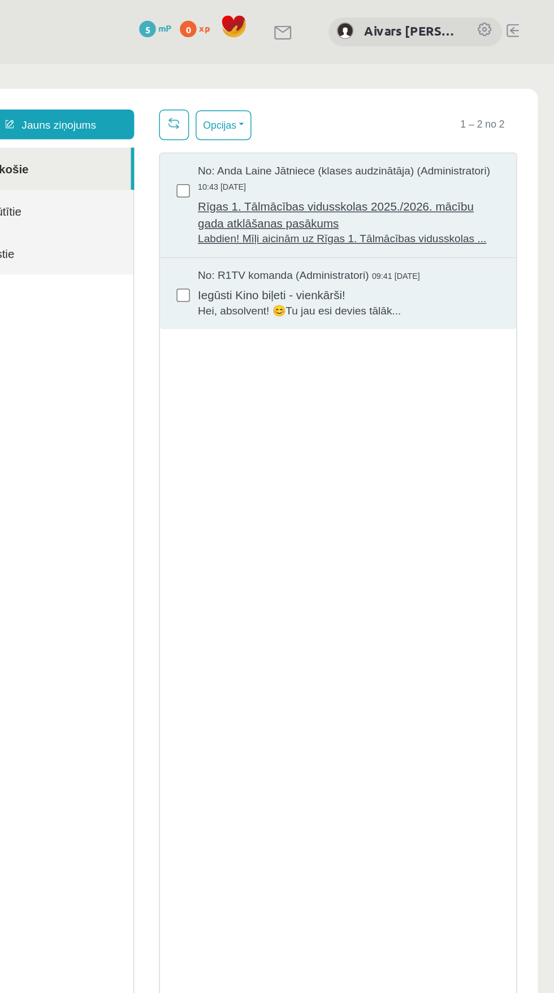
click at [225, 172] on span "Rīgas 1. Tālmācības vidusskolas 2025./2026. mācību gada atklāšanas pasākums" at bounding box center [214, 164] width 205 height 25
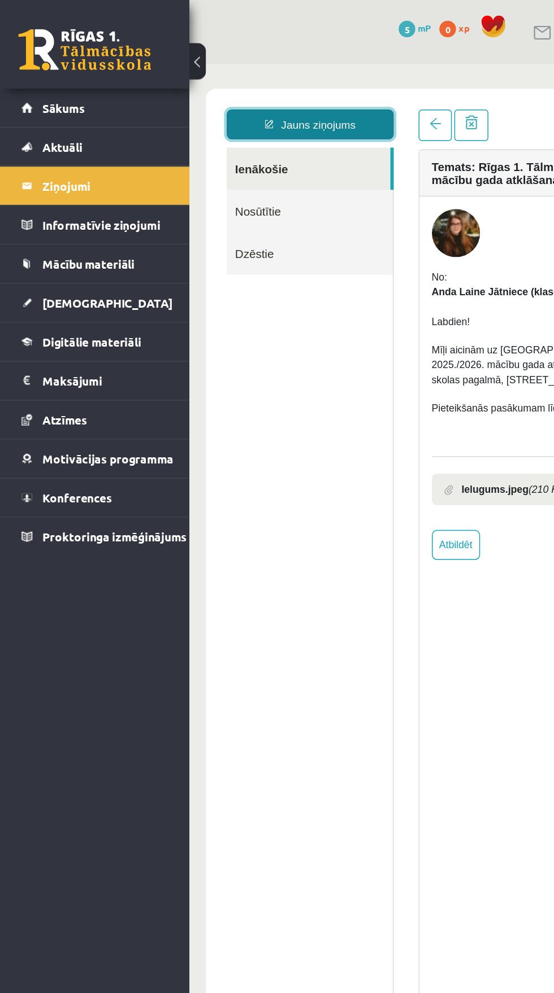
click at [269, 105] on link "Jauns ziņojums" at bounding box center [271, 105] width 114 height 20
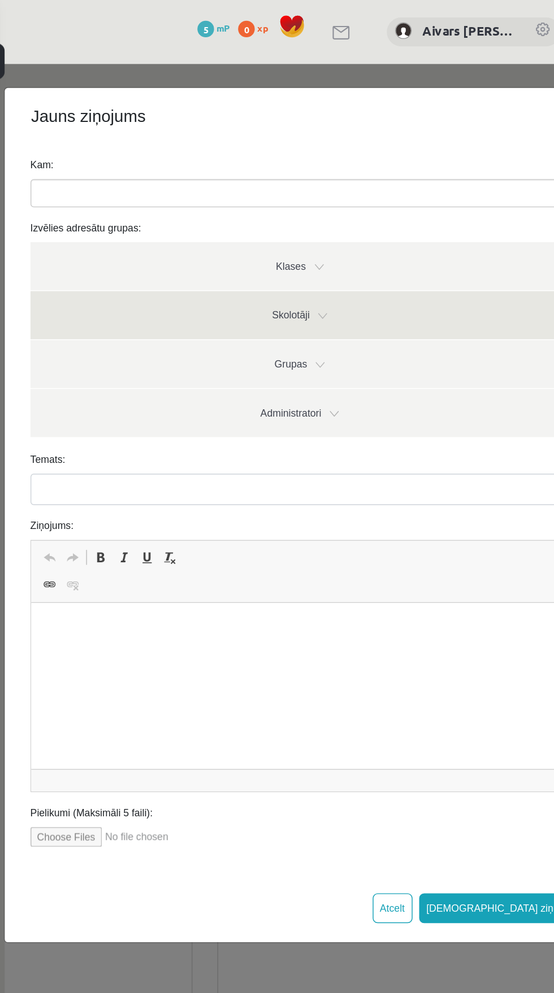
click at [236, 233] on link "Skolotāji" at bounding box center [200, 235] width 367 height 33
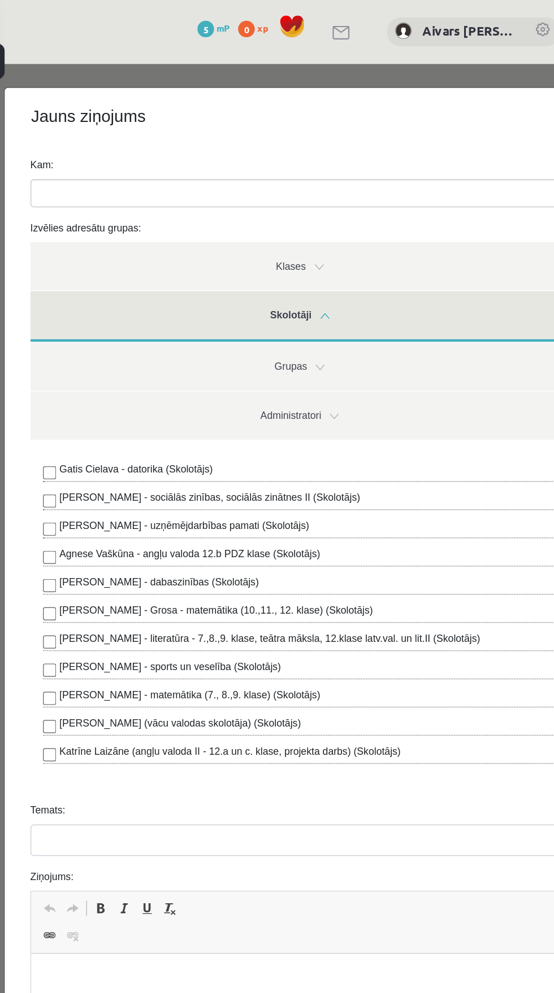
click at [256, 234] on link "Skolotāji" at bounding box center [200, 236] width 367 height 34
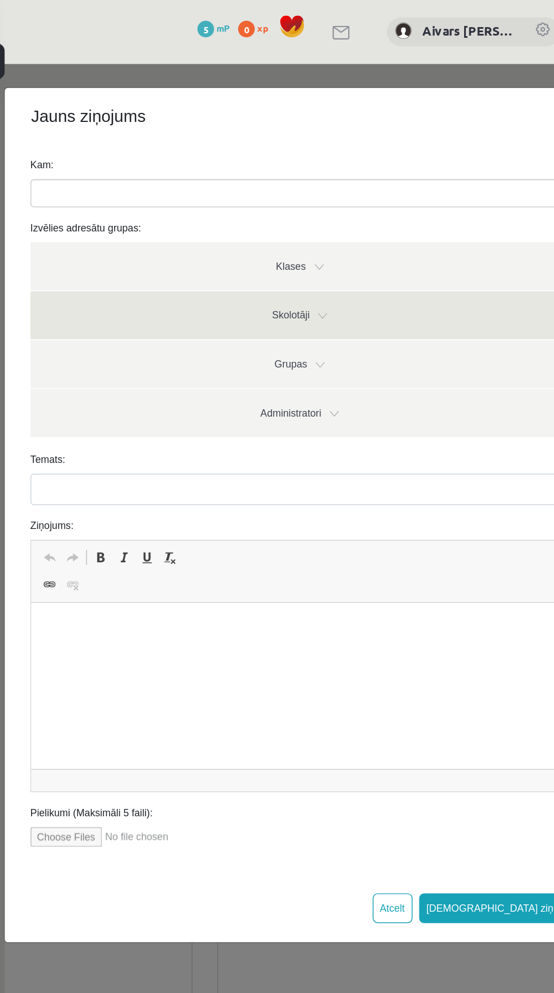
click at [259, 242] on link "Skolotāji" at bounding box center [200, 235] width 367 height 33
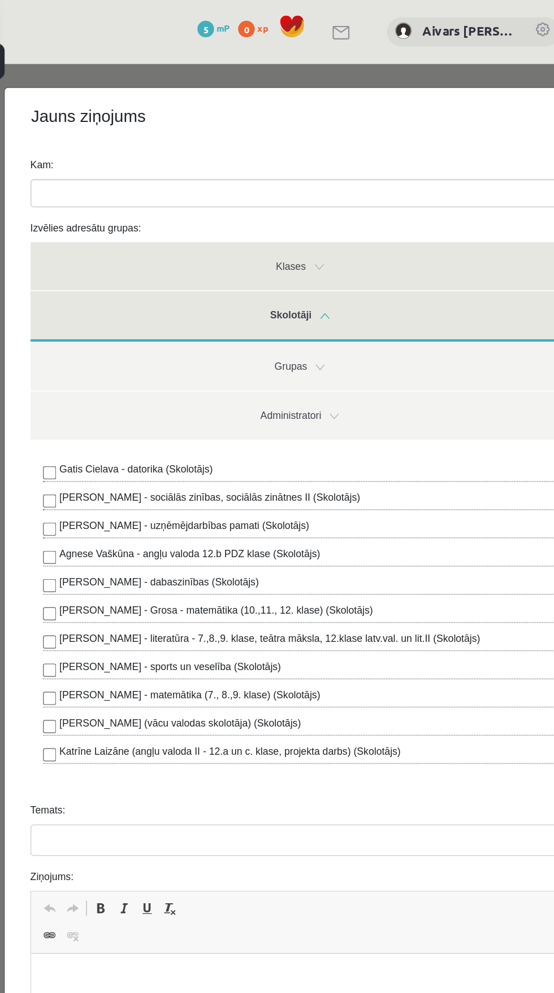
click at [258, 199] on link "Klases" at bounding box center [200, 201] width 367 height 33
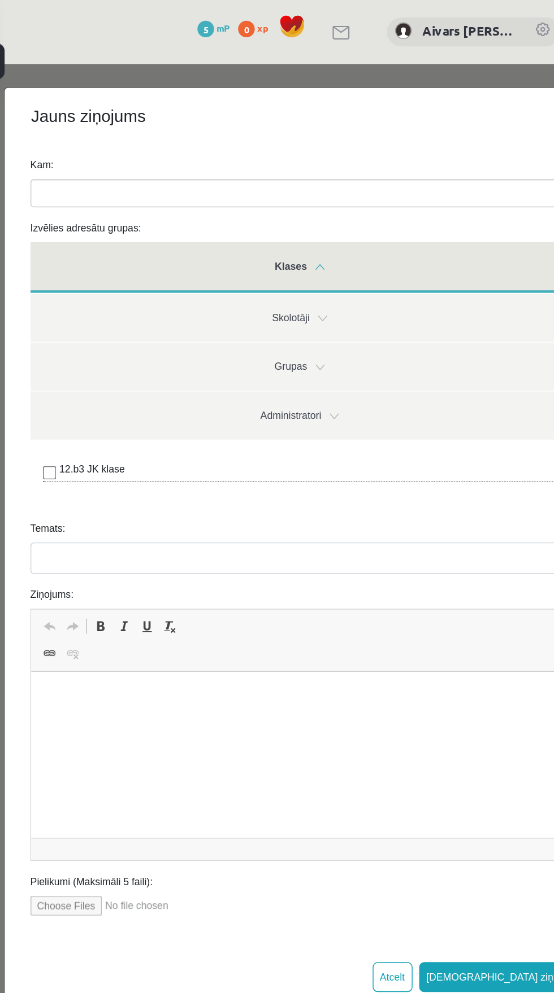
click at [262, 191] on link "Klases" at bounding box center [200, 202] width 367 height 34
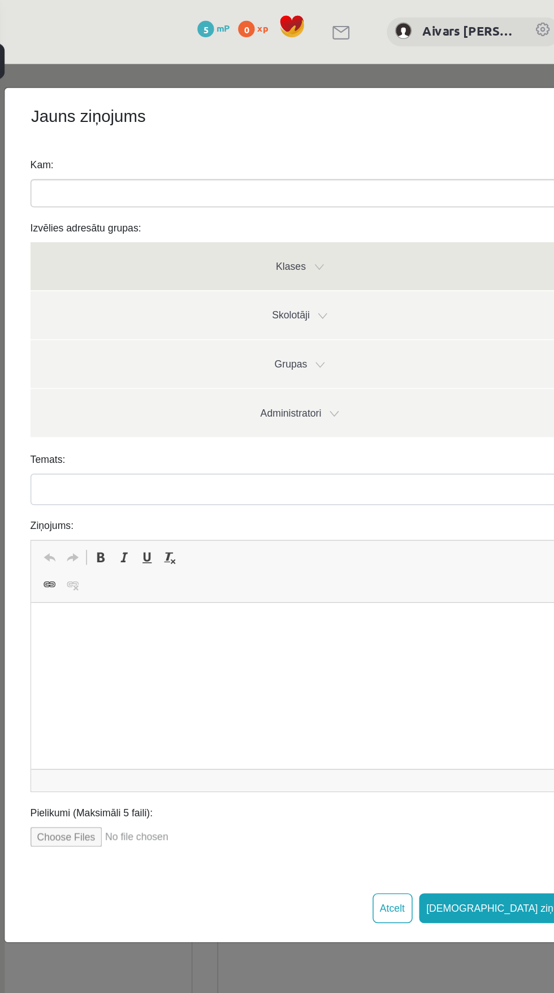
click at [254, 194] on link "Klases" at bounding box center [200, 201] width 367 height 33
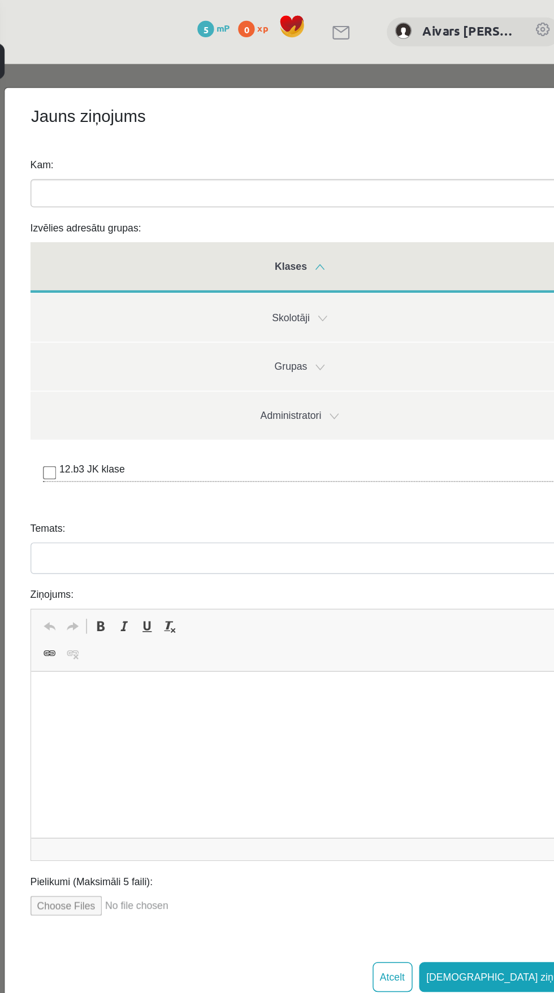
click at [263, 195] on link "Klases" at bounding box center [200, 202] width 367 height 34
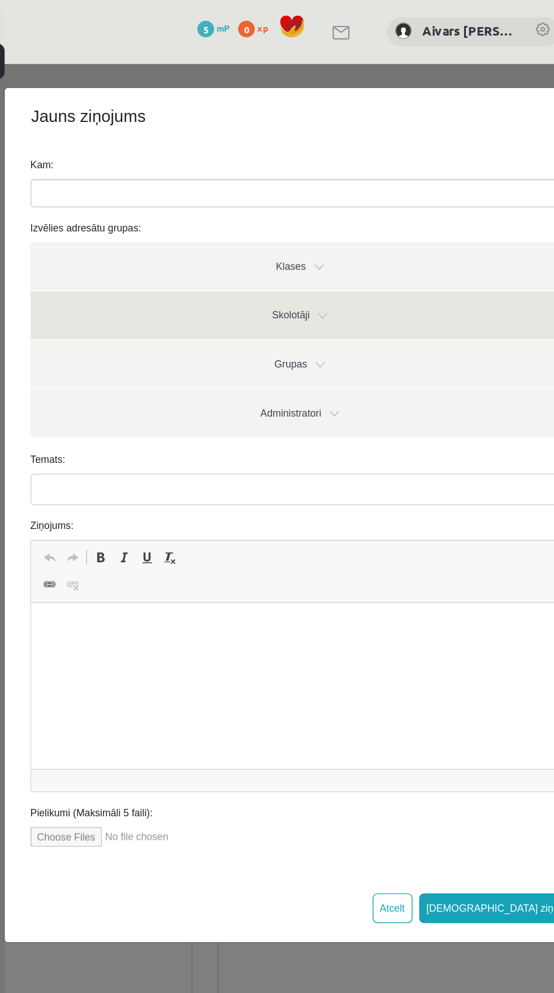
click at [251, 233] on link "Skolotāji" at bounding box center [200, 235] width 367 height 33
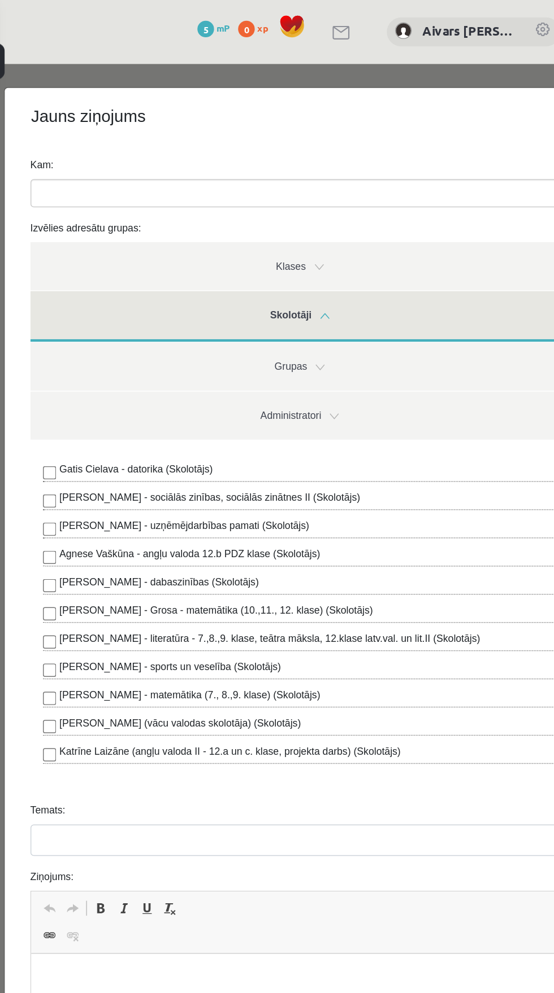
click at [255, 396] on div "Agnese Vaškūna - angļu valoda 12.b PDZ klase (Skolotājs)" at bounding box center [200, 400] width 350 height 14
click at [41, 399] on label "Agnese Vaškūna - angļu valoda 12.b PDZ klase (Skolotājs)" at bounding box center [125, 398] width 177 height 10
click at [243, 246] on link "Skolotāji" at bounding box center [200, 236] width 367 height 34
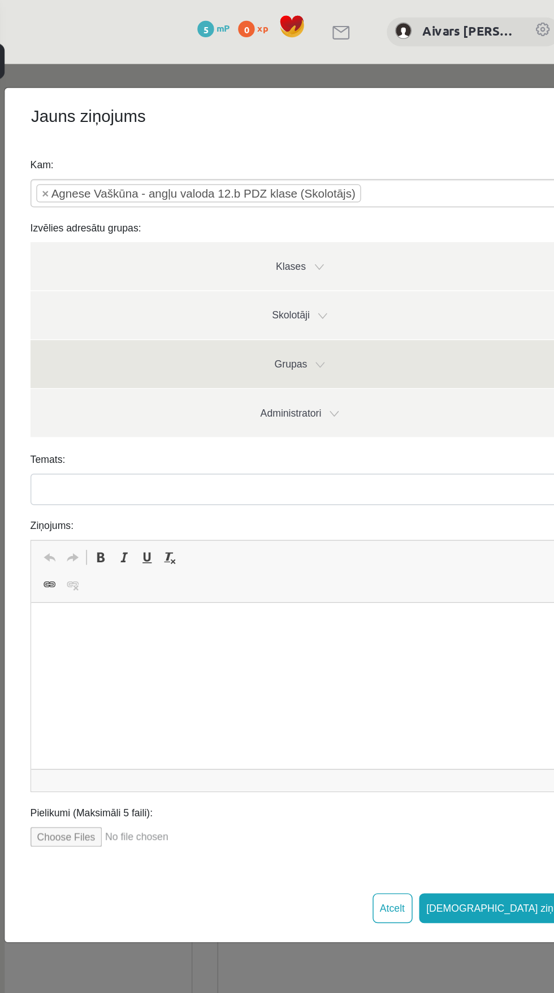
click at [239, 270] on link "Grupas" at bounding box center [200, 268] width 367 height 33
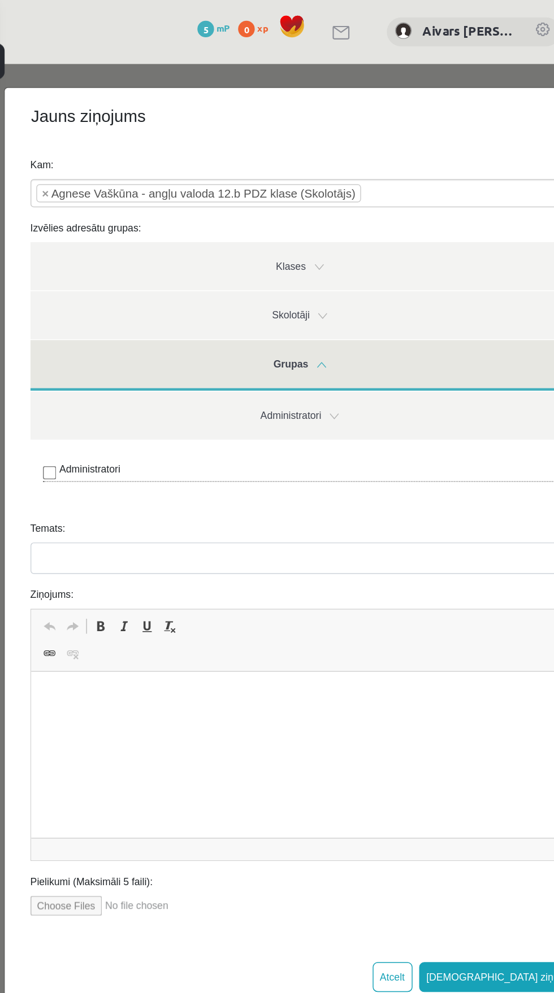
click at [246, 269] on link "Grupas" at bounding box center [200, 269] width 367 height 34
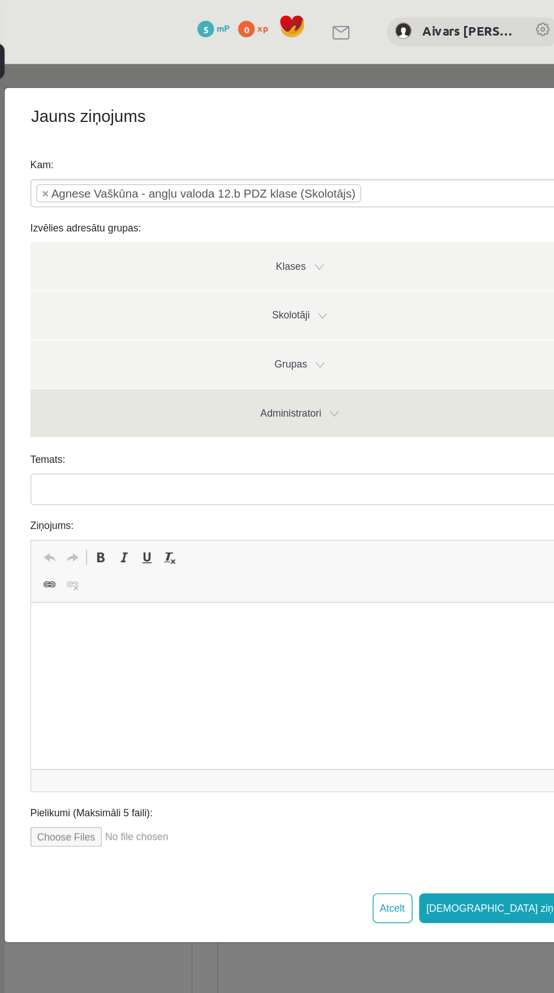
click at [246, 299] on link "Administratori" at bounding box center [200, 301] width 367 height 33
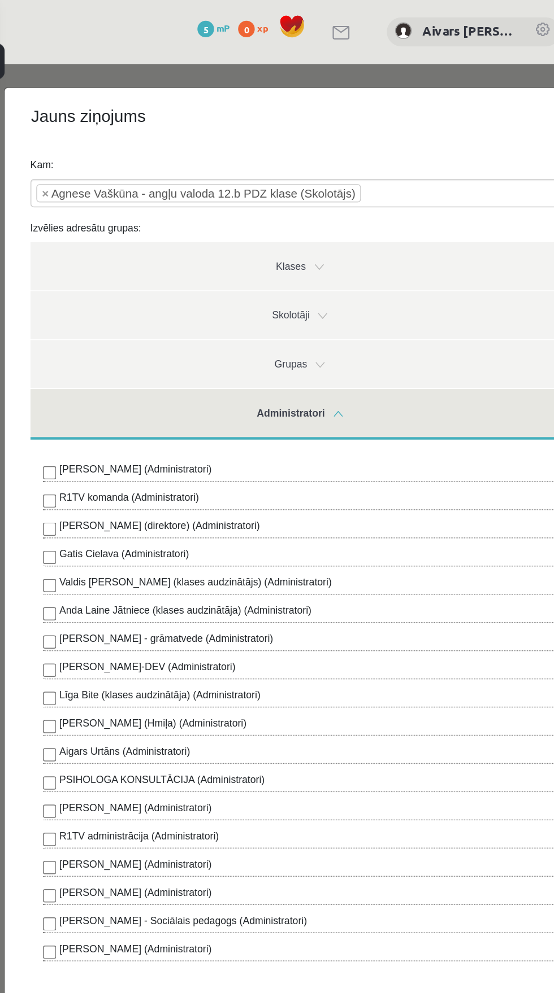
click at [260, 294] on link "Administratori" at bounding box center [200, 302] width 367 height 34
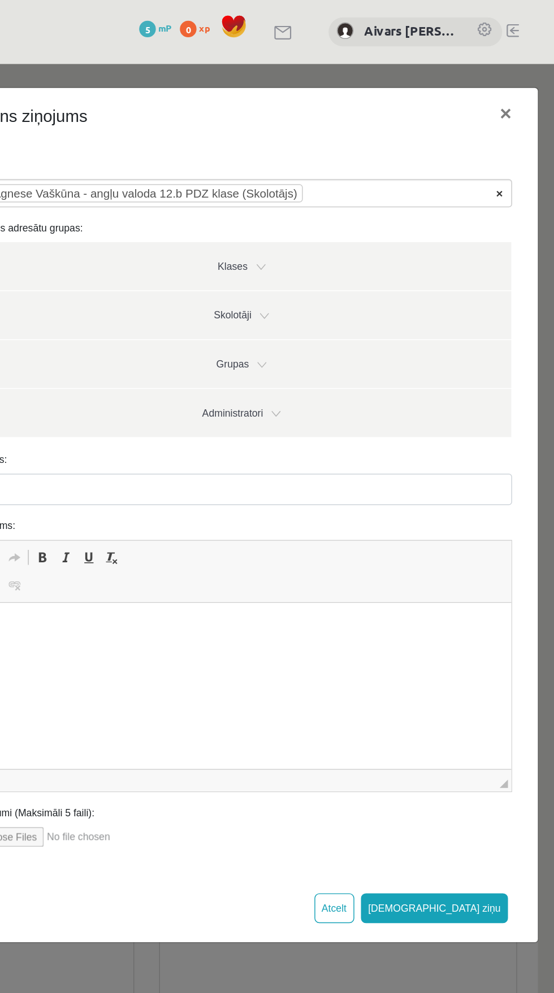
click at [317, 152] on span "×" at bounding box center [317, 151] width 5 height 11
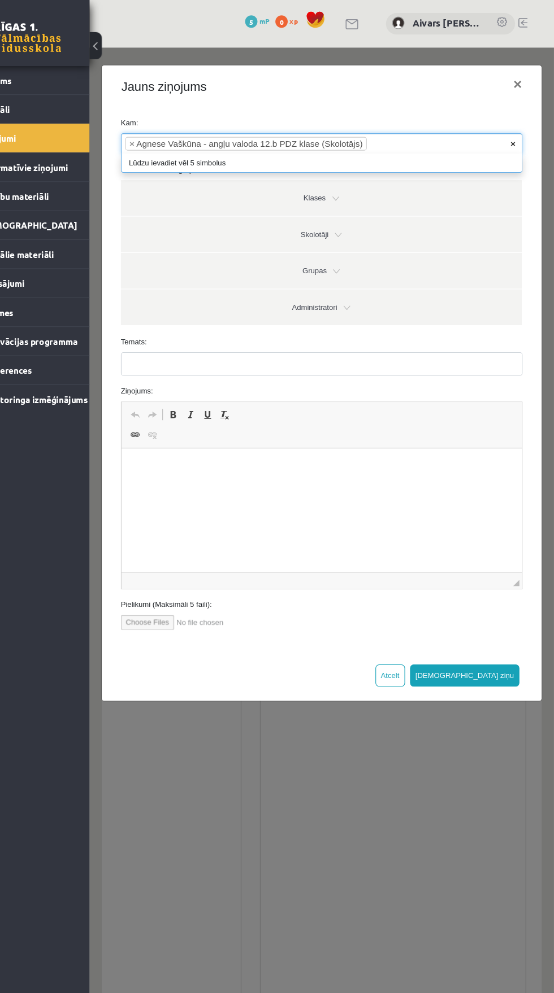
click at [477, 136] on span "×" at bounding box center [476, 135] width 5 height 11
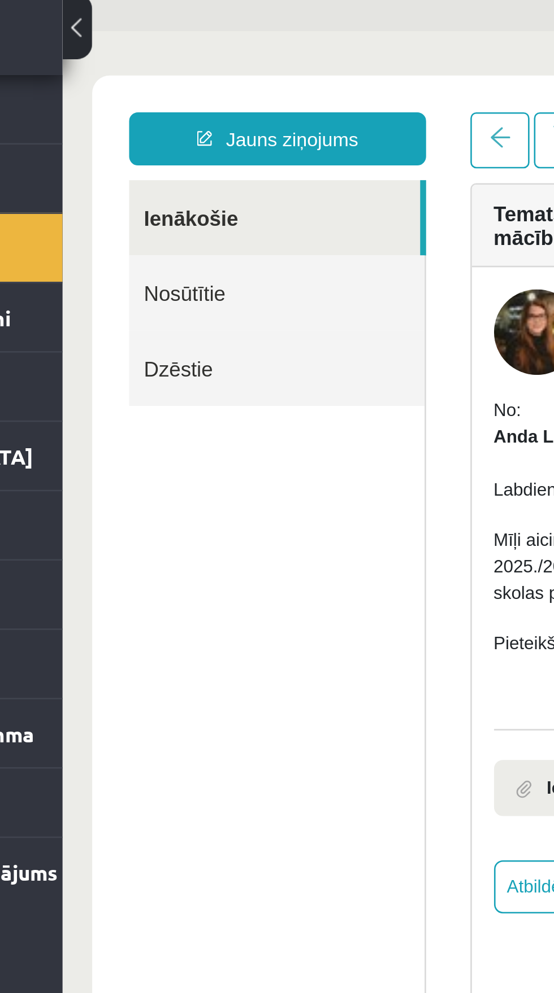
click at [242, 119] on div "Temats: Rīgas 1. Tālmācības vidusskolas 2025./2026. mācību gada atklāšanas pasā…" at bounding box center [340, 105] width 242 height 32
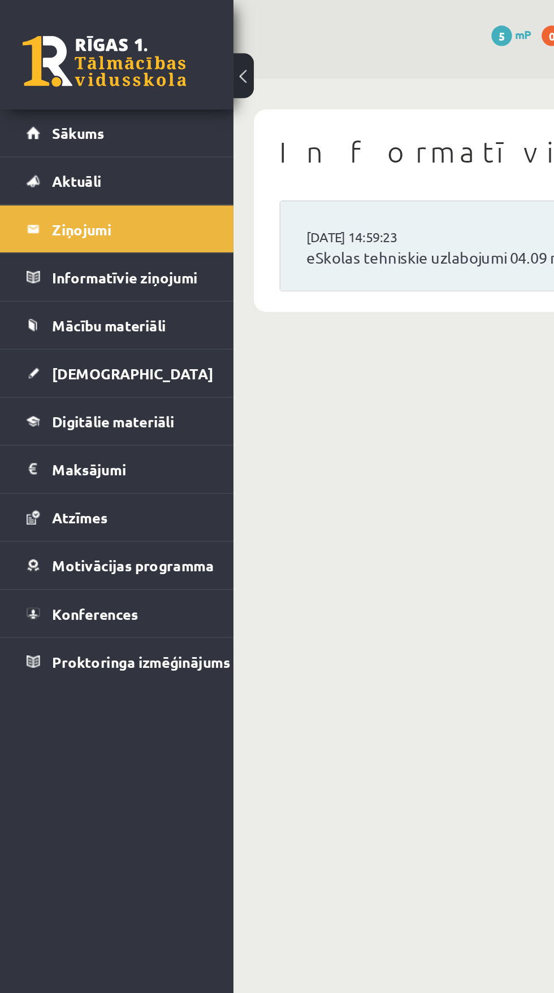
click at [54, 37] on link at bounding box center [57, 34] width 90 height 28
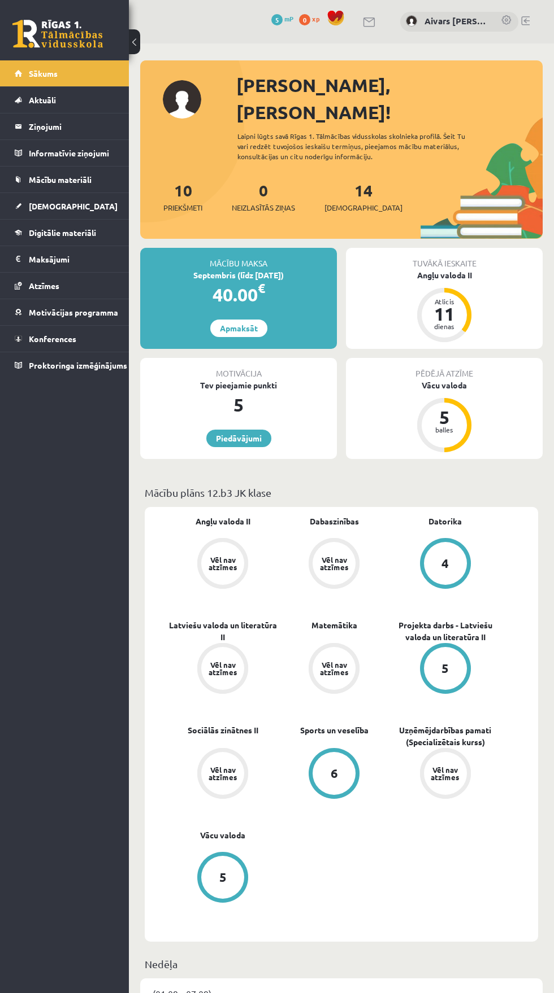
click at [74, 25] on link at bounding box center [57, 34] width 90 height 28
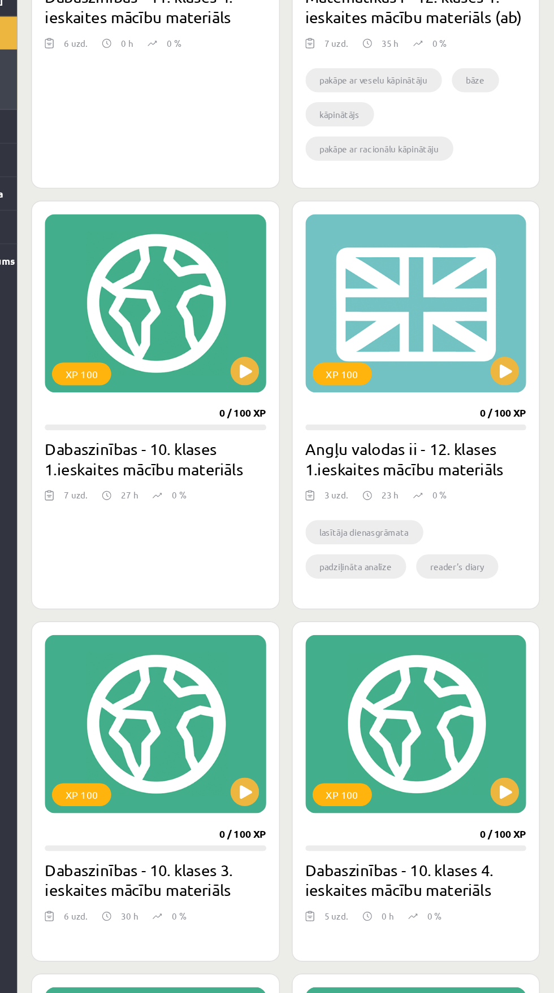
scroll to position [588, 0]
